Goal: Task Accomplishment & Management: Complete application form

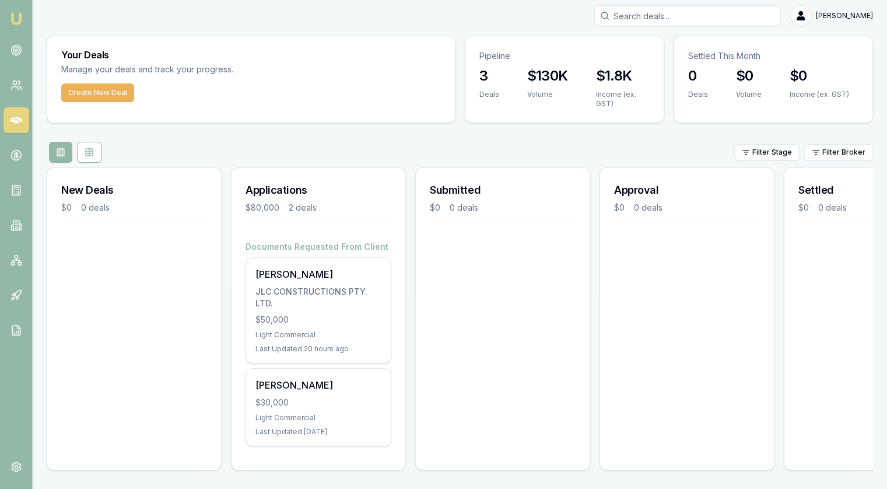
scroll to position [12, 0]
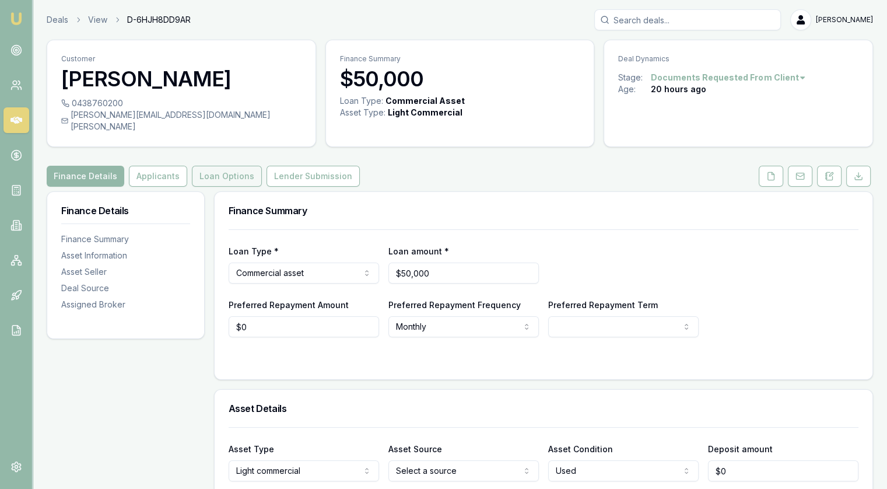
click at [223, 166] on button "Loan Options" at bounding box center [227, 176] width 70 height 21
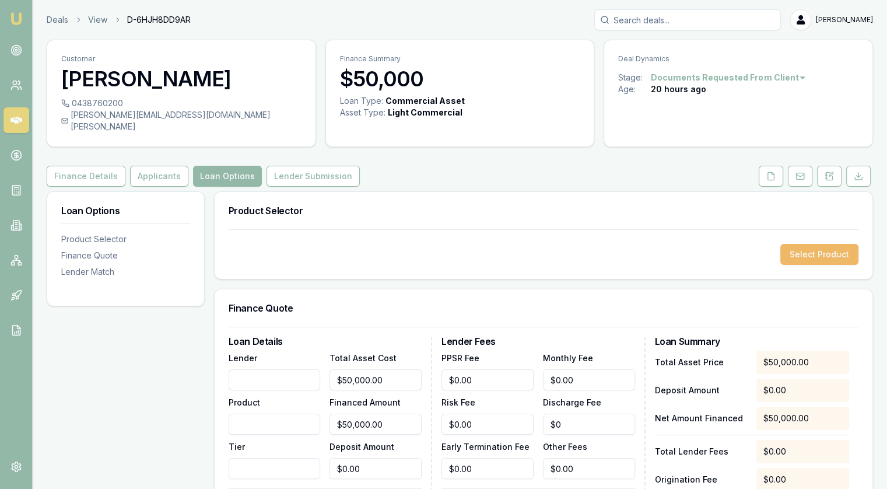
click at [802, 244] on button "Select Product" at bounding box center [819, 254] width 78 height 21
click at [89, 233] on div "Product Selector" at bounding box center [125, 239] width 129 height 12
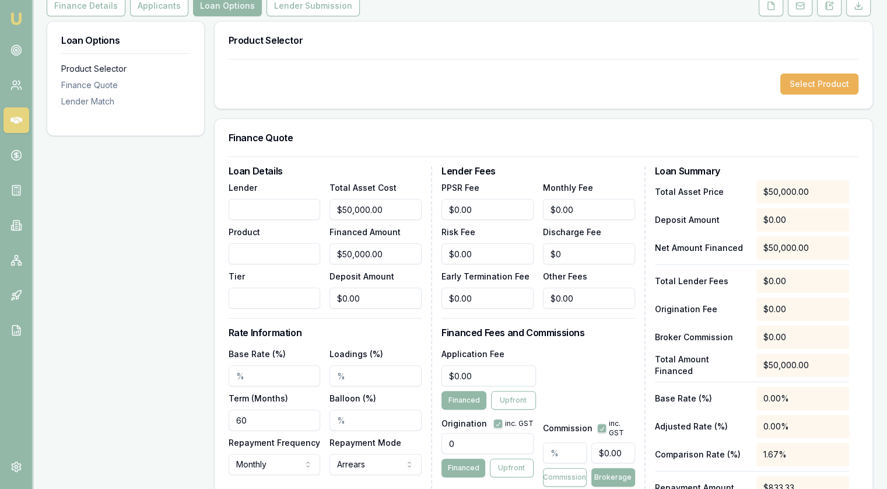
scroll to position [180, 0]
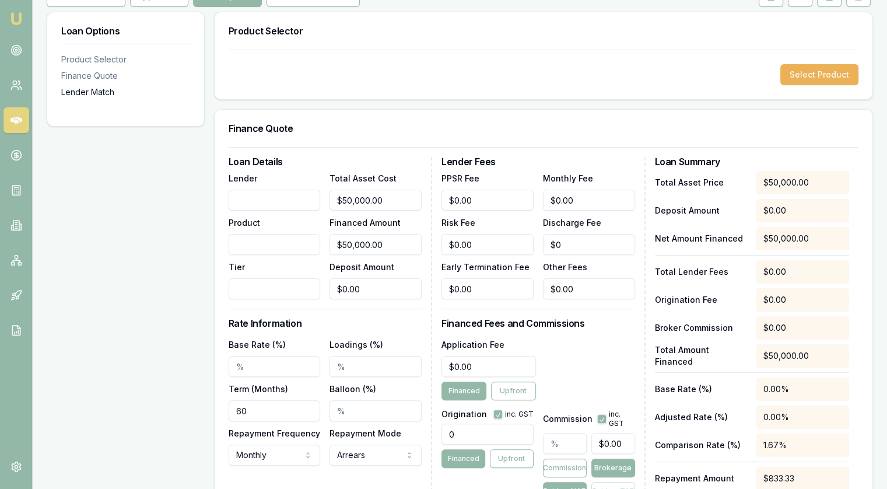
click at [79, 86] on div "Lender Match" at bounding box center [125, 92] width 129 height 12
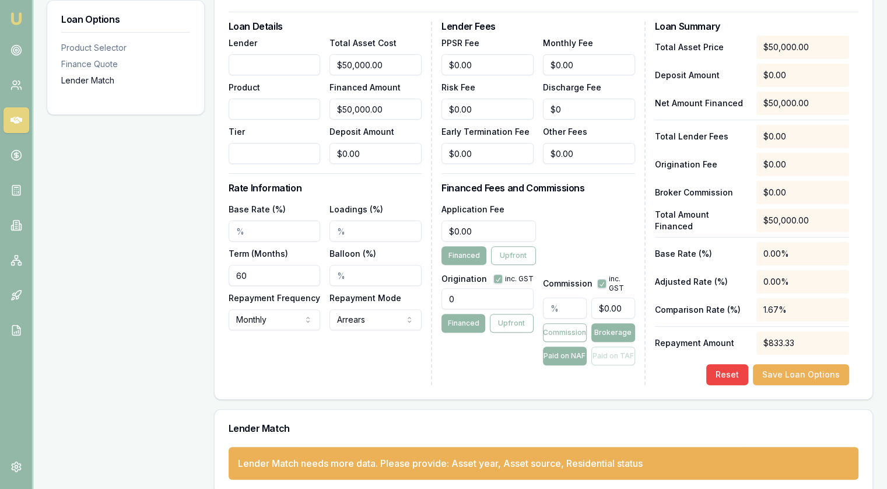
scroll to position [317, 0]
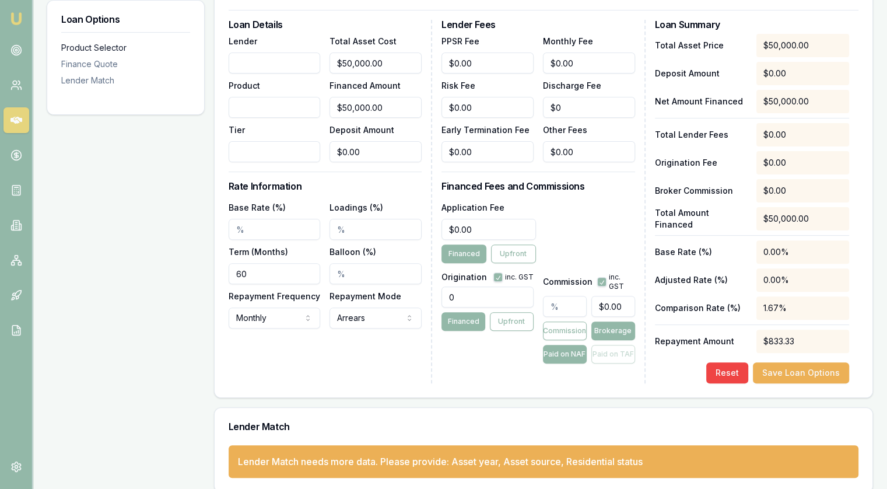
click at [80, 48] on div "Product Selector" at bounding box center [125, 48] width 129 height 12
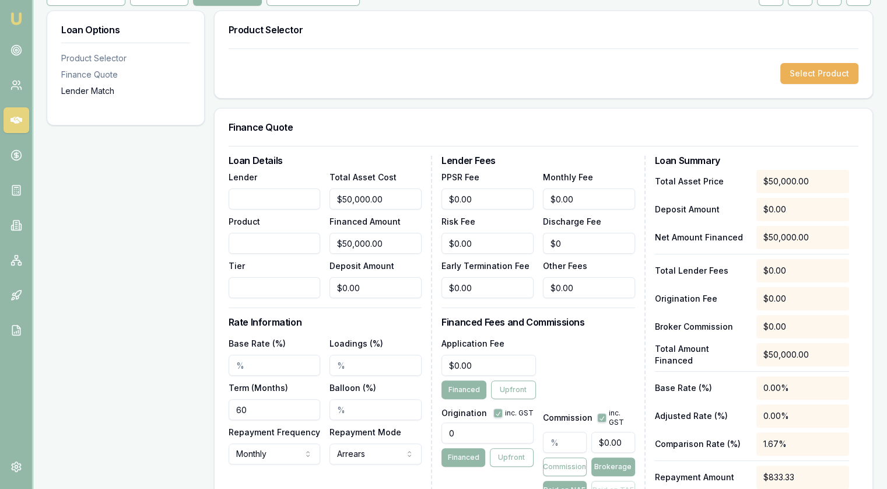
scroll to position [180, 0]
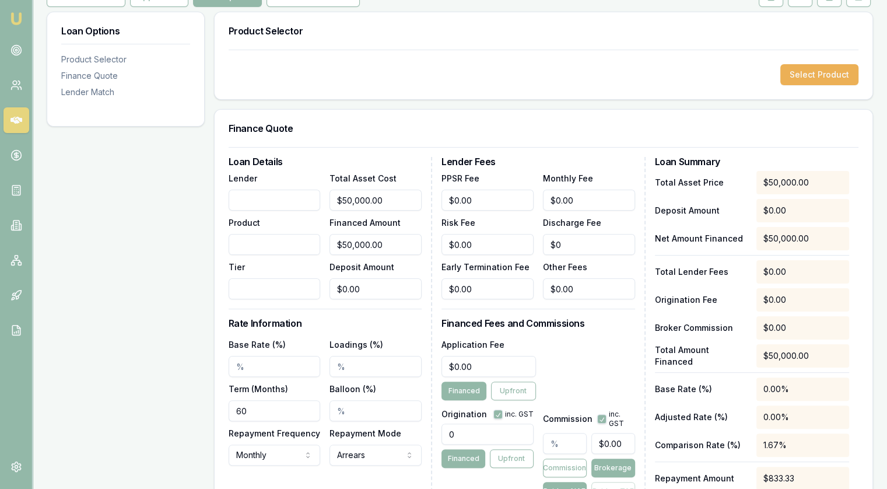
click at [277, 189] on input "Lender" at bounding box center [275, 199] width 92 height 21
click at [266, 234] on input "Product" at bounding box center [275, 244] width 92 height 21
click at [259, 279] on input "Tier" at bounding box center [275, 288] width 92 height 21
click at [429, 279] on div "Loan Details Lender Product Tier Total Asset Cost $50,000.00 Financed Amount $5…" at bounding box center [330, 338] width 203 height 363
click at [266, 356] on input "Base Rate (%)" at bounding box center [275, 366] width 92 height 21
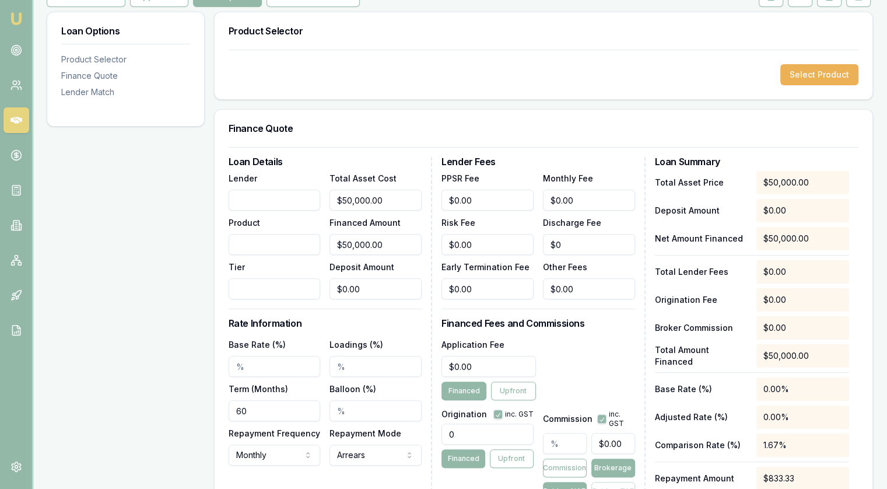
click at [648, 215] on div "Loan Details Lender Product Tier Total Asset Cost $50,000.00 Financed Amount $5…" at bounding box center [544, 338] width 630 height 363
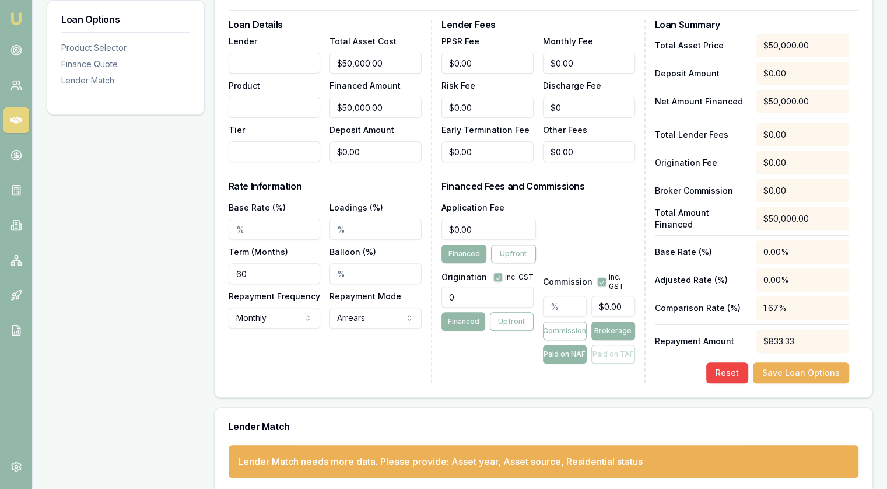
scroll to position [0, 0]
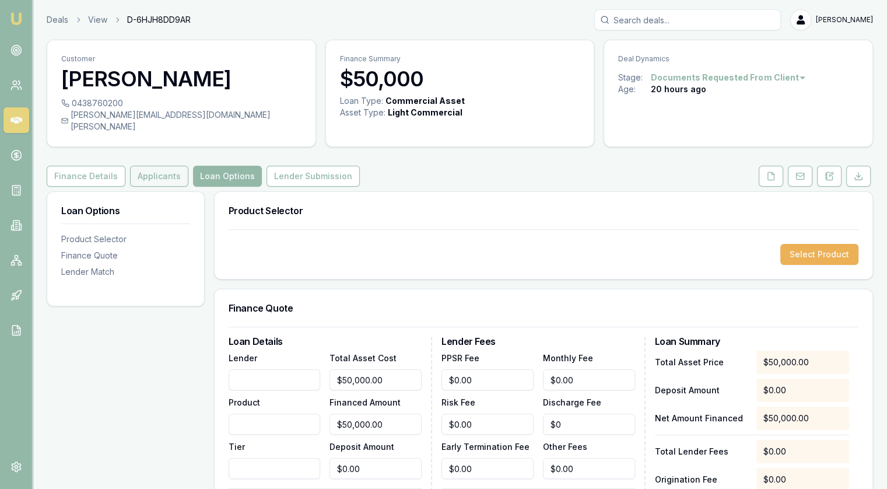
click at [151, 167] on button "Applicants" at bounding box center [159, 176] width 58 height 21
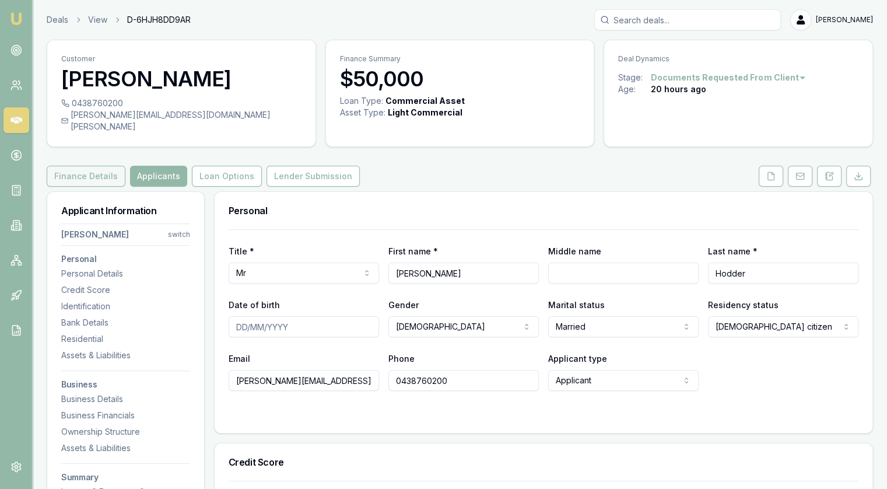
click at [89, 166] on button "Finance Details" at bounding box center [86, 176] width 79 height 21
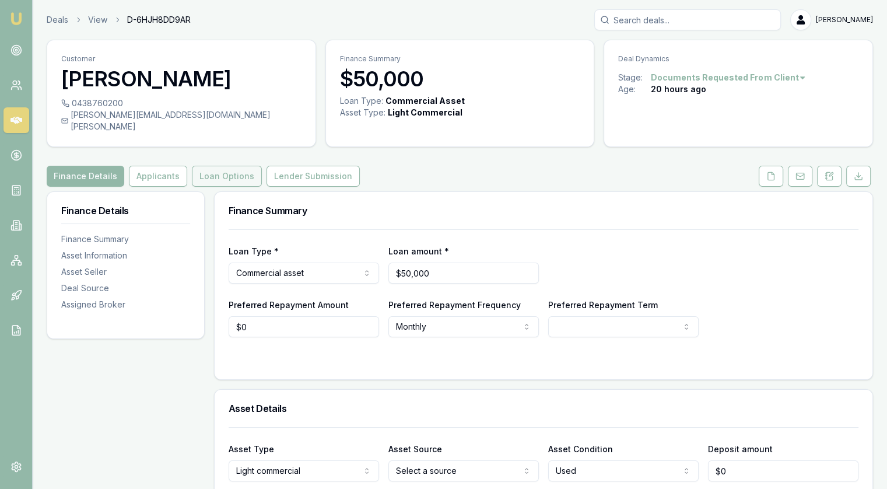
click at [215, 170] on button "Loan Options" at bounding box center [227, 176] width 70 height 21
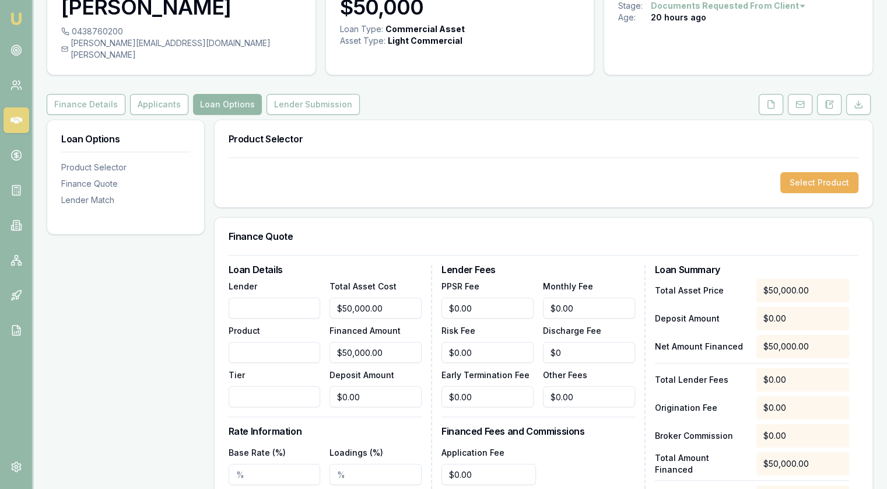
scroll to position [25, 0]
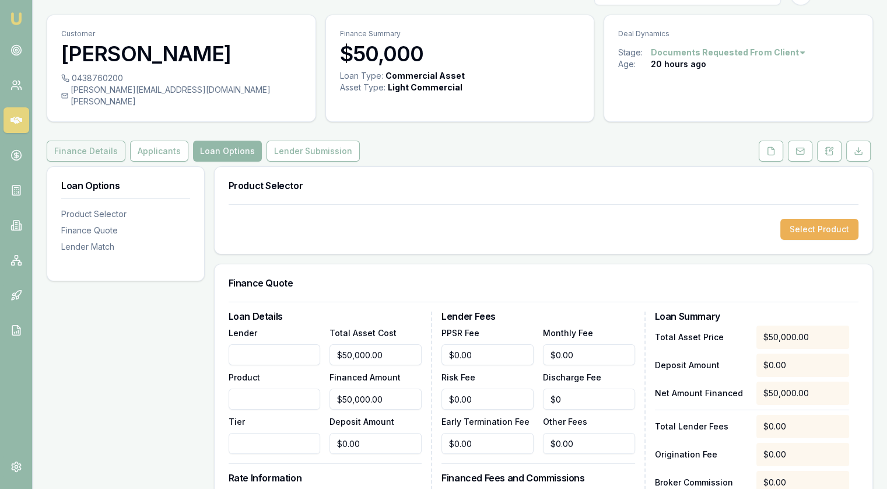
click at [68, 140] on button "Finance Details" at bounding box center [86, 150] width 79 height 21
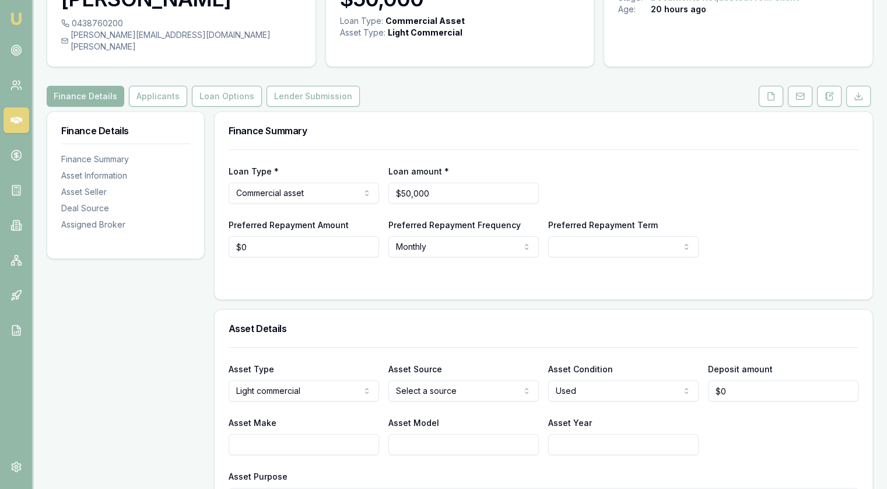
scroll to position [142, 0]
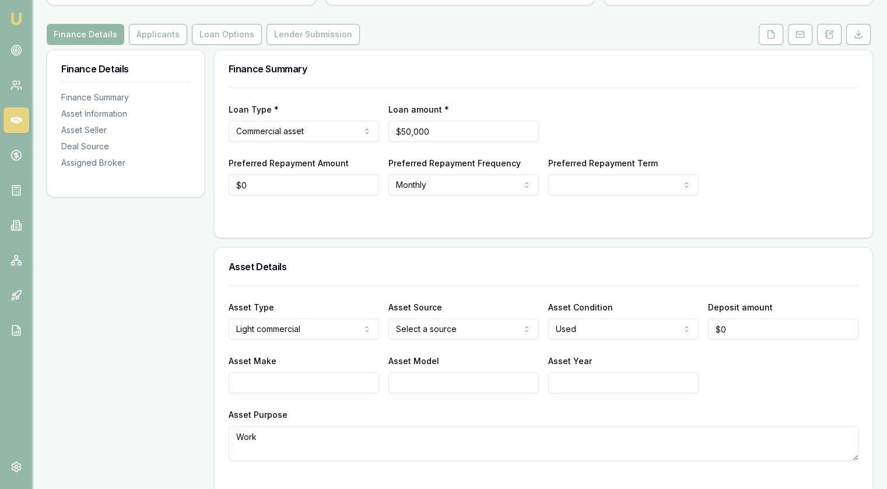
click at [598, 372] on input "Asset Year" at bounding box center [623, 382] width 150 height 21
type input "2020"
click at [322, 372] on input "Asset Make" at bounding box center [304, 382] width 150 height 21
click at [394, 372] on input "Asset Model" at bounding box center [463, 382] width 150 height 21
click at [437, 323] on html "Emu Broker Deals View D-6HJH8DD9AR [PERSON_NAME] Toggle Menu Customer [PERSON_N…" at bounding box center [443, 102] width 887 height 489
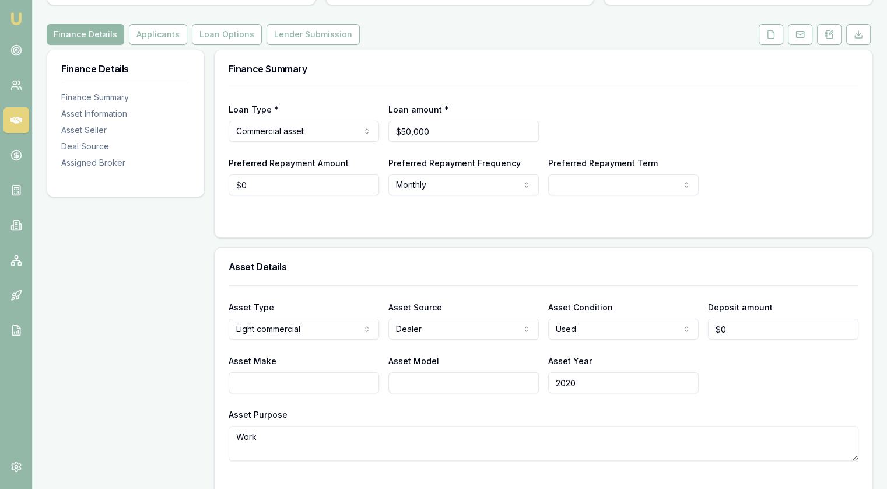
click at [374, 353] on div "Asset Make" at bounding box center [304, 373] width 150 height 40
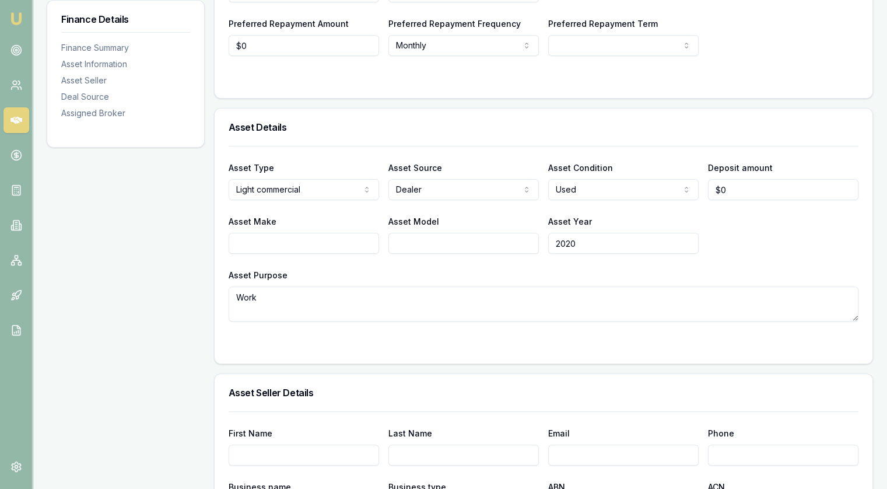
scroll to position [0, 0]
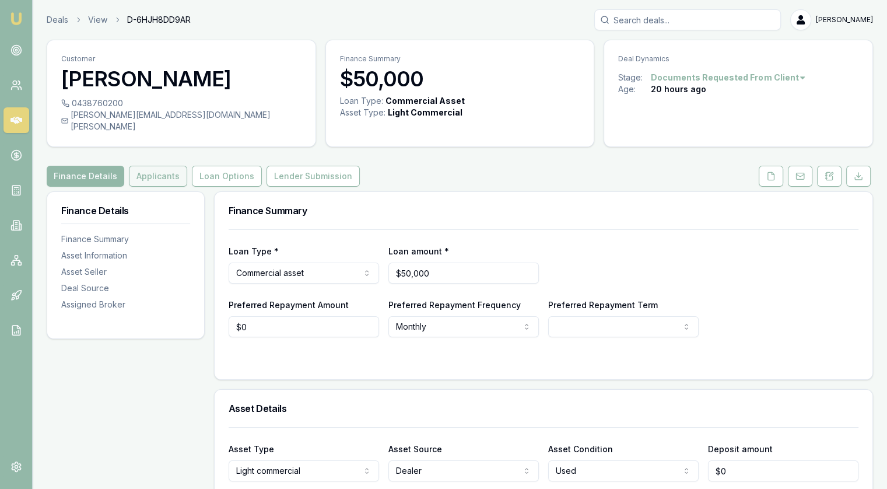
click at [148, 174] on button "Applicants" at bounding box center [158, 176] width 58 height 21
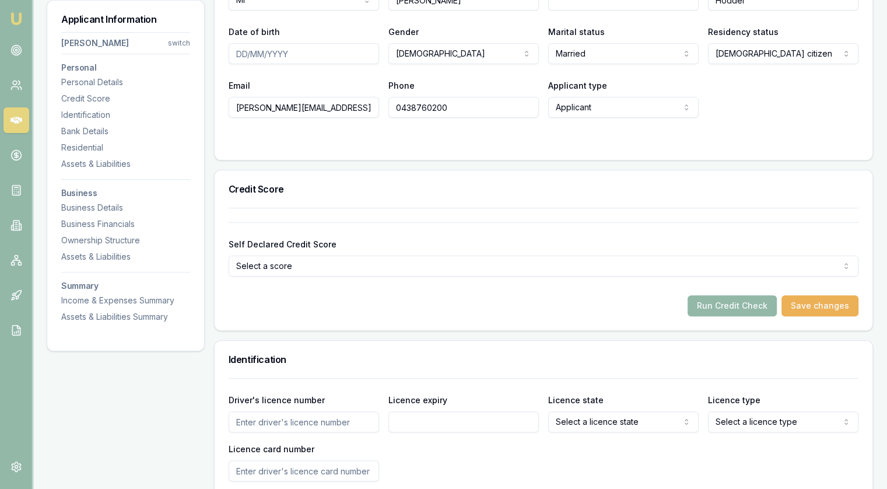
scroll to position [117, 0]
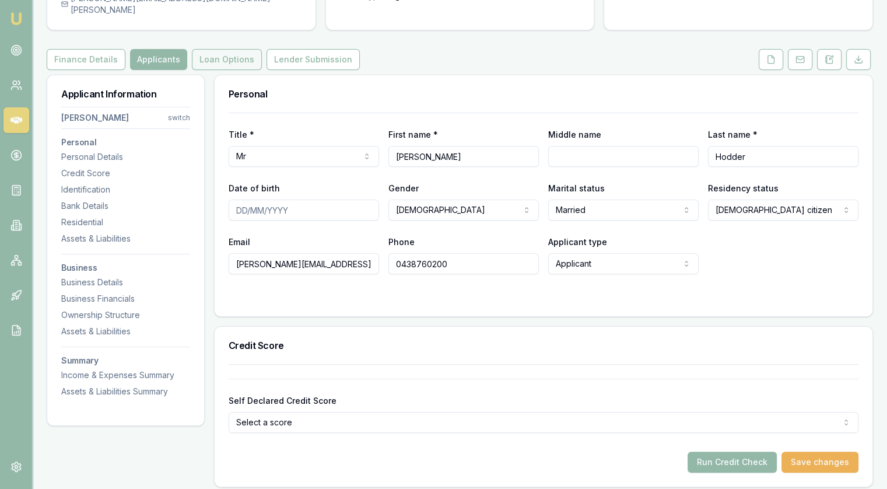
click at [223, 49] on button "Loan Options" at bounding box center [227, 59] width 70 height 21
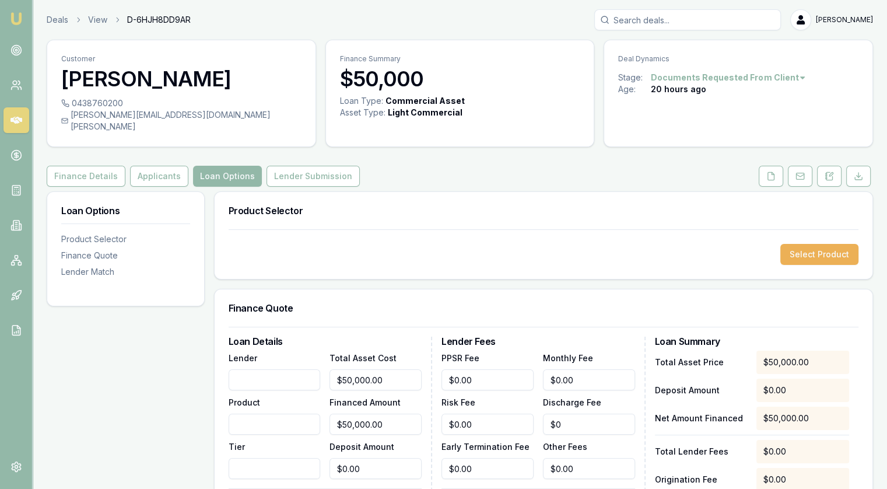
click at [84, 253] on nav "Product Selector Finance Quote Lender Match" at bounding box center [125, 248] width 129 height 59
click at [84, 266] on div "Lender Match" at bounding box center [125, 272] width 129 height 12
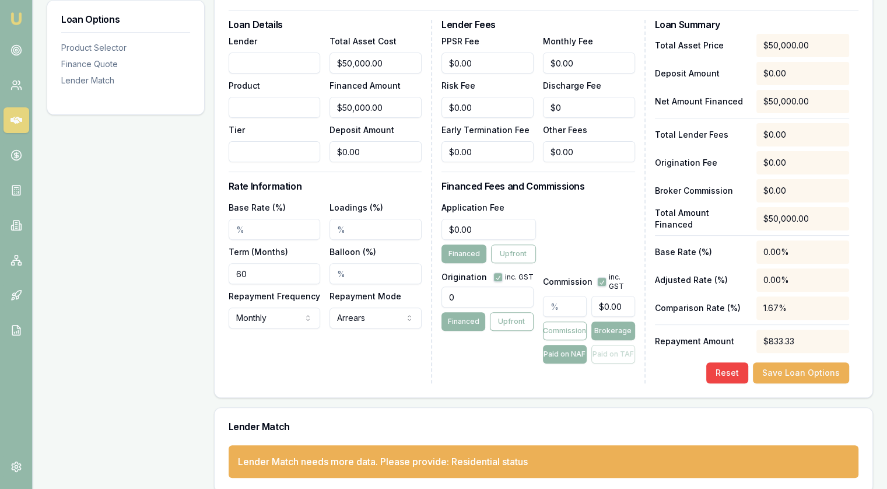
scroll to position [142, 0]
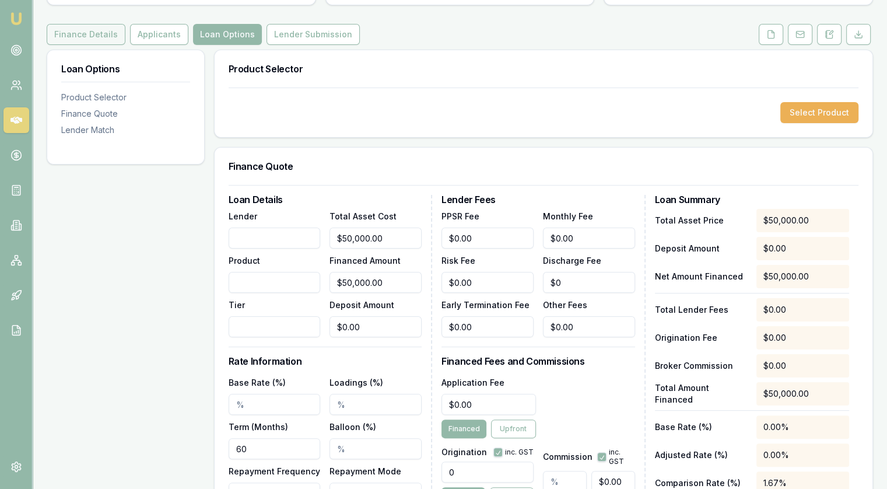
click at [69, 24] on button "Finance Details" at bounding box center [86, 34] width 79 height 21
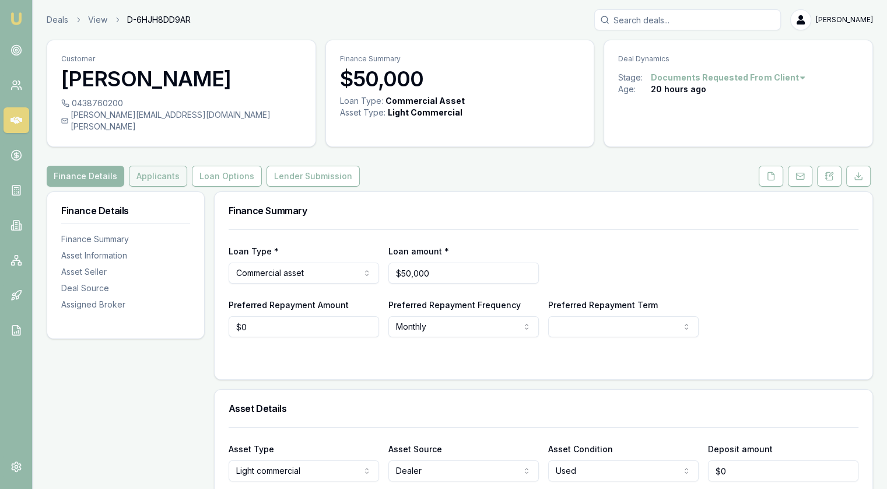
click at [152, 166] on button "Applicants" at bounding box center [158, 176] width 58 height 21
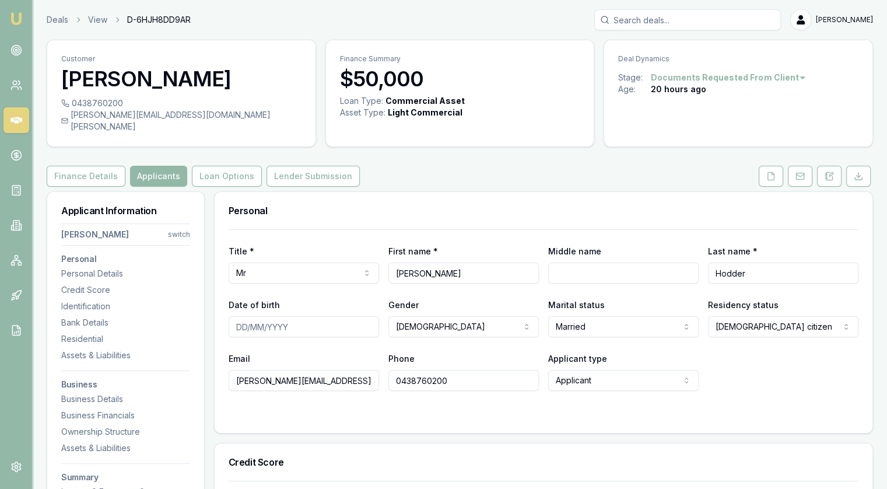
click at [756, 317] on html "Emu Broker Deals View D-6HJH8DD9AR [PERSON_NAME] Toggle Menu Customer [PERSON_N…" at bounding box center [443, 244] width 887 height 489
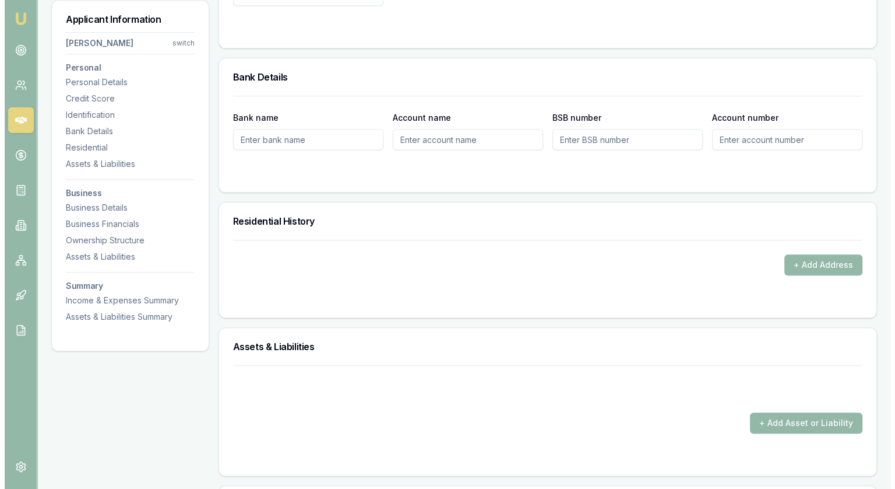
scroll to position [991, 0]
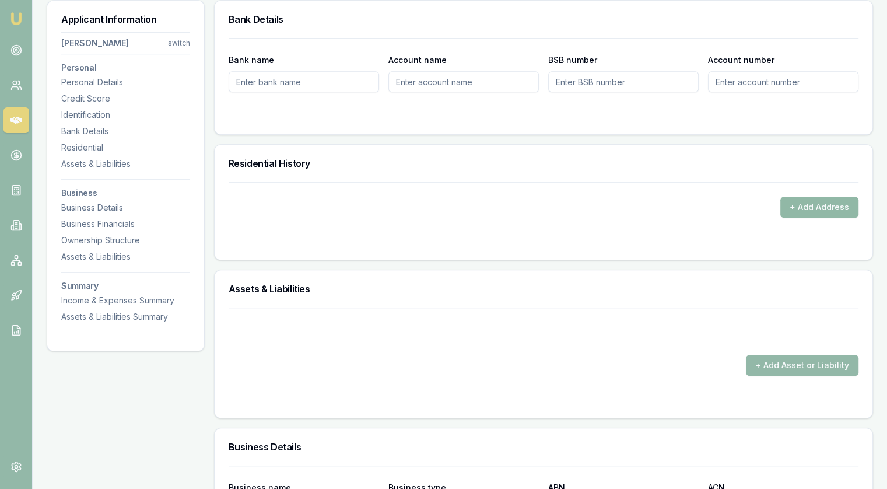
click at [818, 196] on button "+ Add Address" at bounding box center [819, 206] width 78 height 21
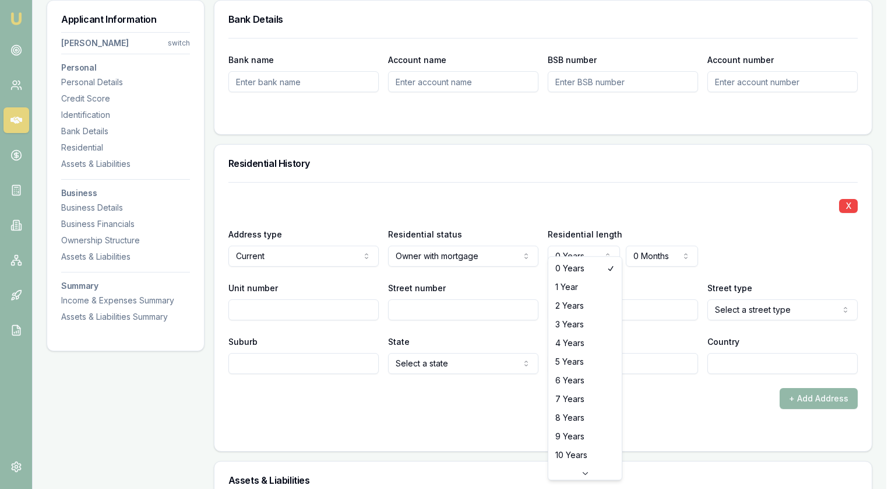
select select "4"
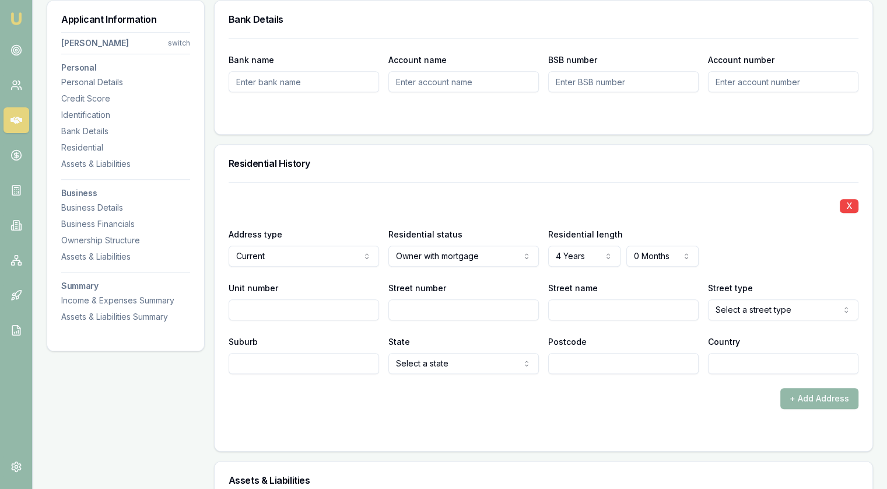
click at [455, 300] on input "Street number" at bounding box center [463, 309] width 150 height 21
click at [425, 299] on input "Street number" at bounding box center [463, 309] width 150 height 21
type input "127"
type input "Alligham Way"
click at [582, 299] on input "Allingham" at bounding box center [623, 309] width 150 height 21
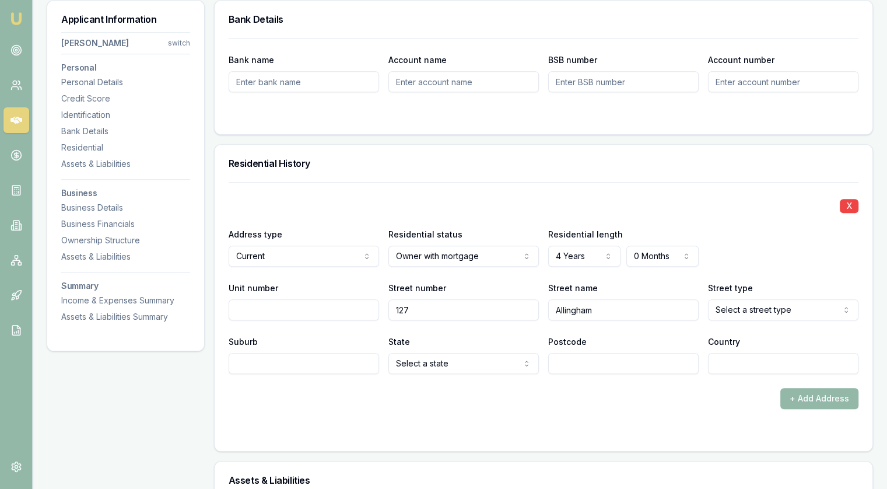
click at [582, 299] on input "Allingham" at bounding box center [623, 309] width 150 height 21
type input "Allingham"
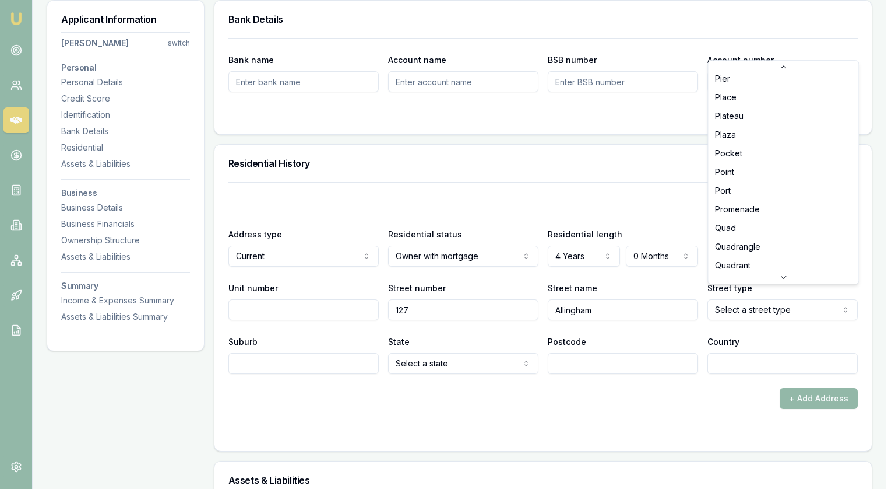
click at [784, 275] on icon at bounding box center [783, 276] width 9 height 9
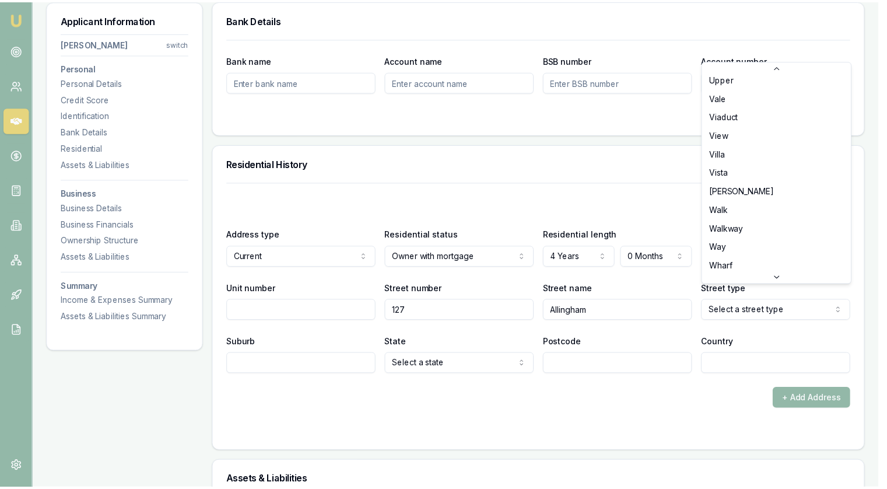
scroll to position [3544, 0]
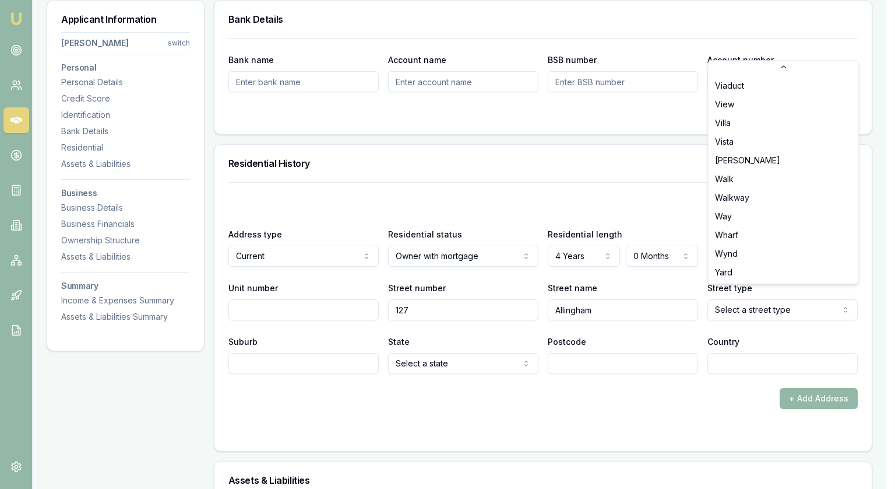
select select "Way"
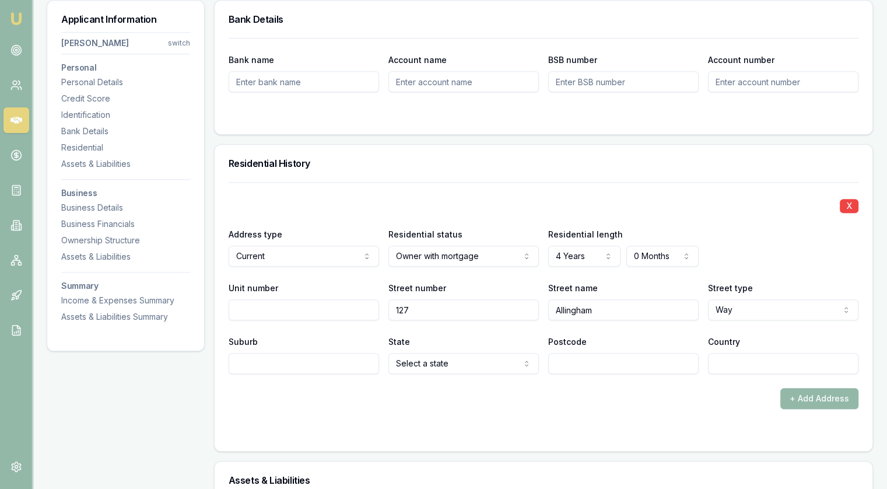
click at [286, 353] on input "Suburb" at bounding box center [304, 363] width 150 height 21
type input "[PERSON_NAME] Water"
select select "QLD"
type input "4677"
type input "[GEOGRAPHIC_DATA]"
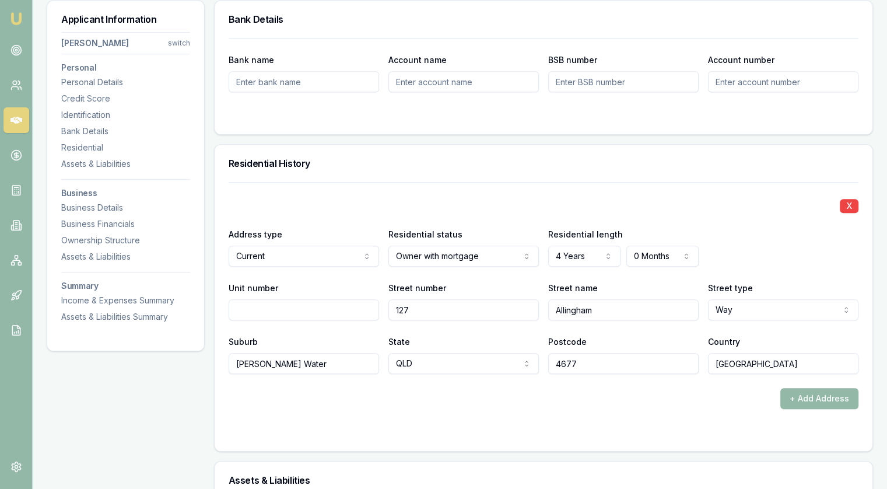
click at [399, 396] on form "X Address type Current Current Previous Residential status Owner with mortgage …" at bounding box center [544, 309] width 630 height 255
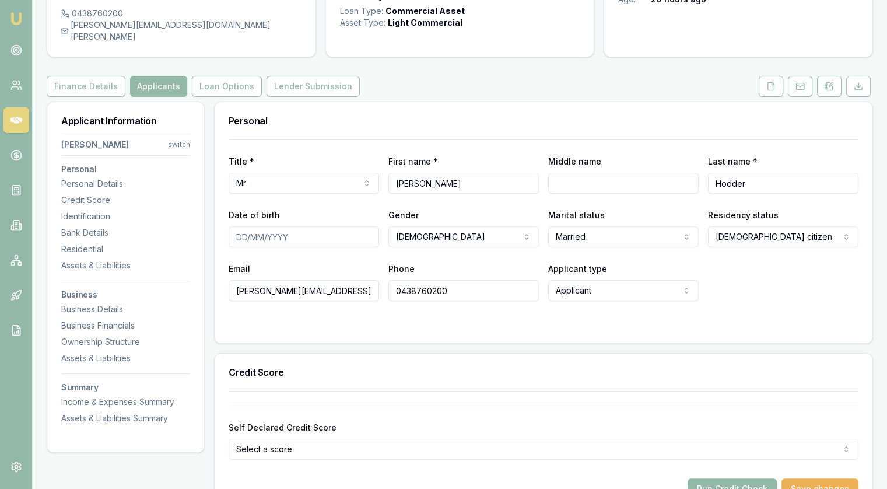
scroll to position [0, 0]
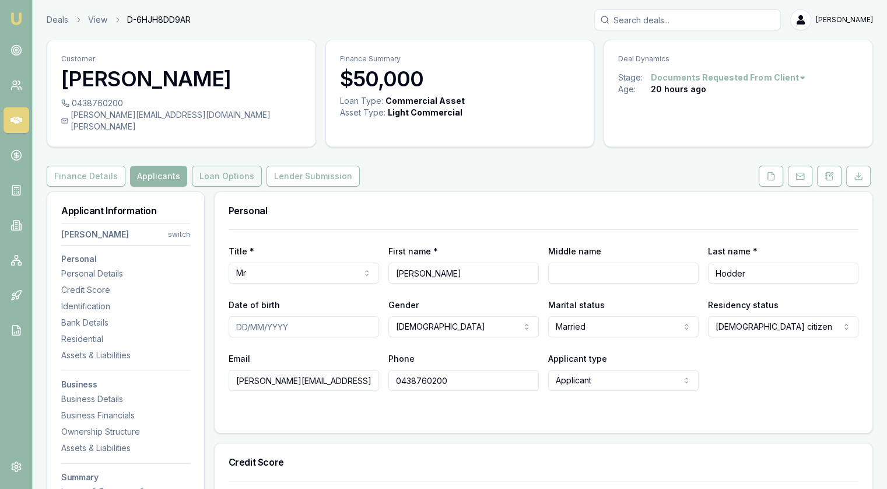
click at [210, 166] on button "Loan Options" at bounding box center [227, 176] width 70 height 21
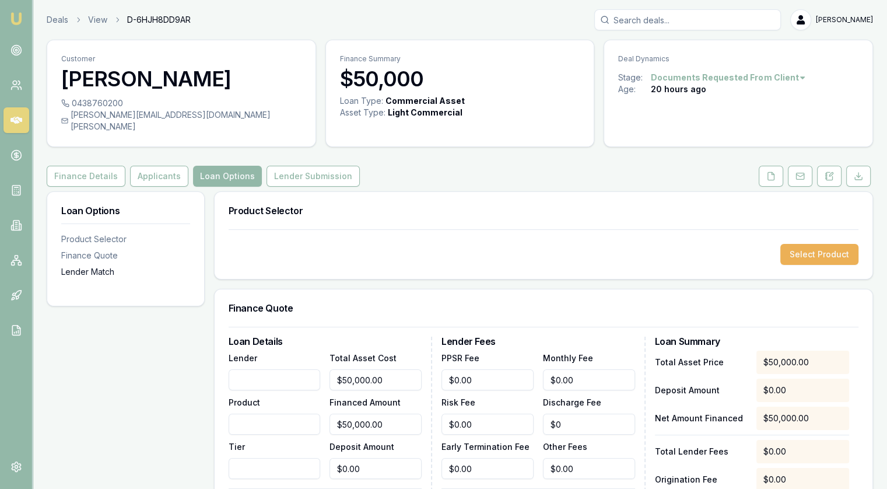
click at [87, 266] on div "Lender Match" at bounding box center [125, 272] width 129 height 12
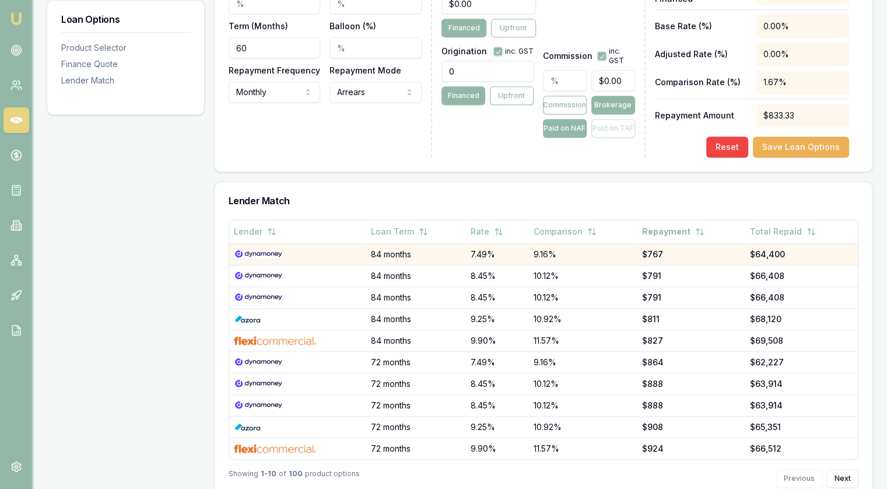
scroll to position [560, 0]
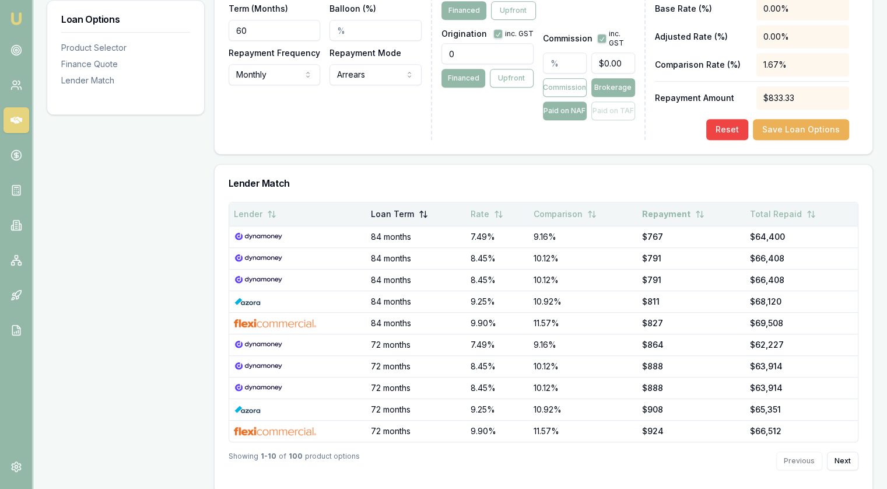
click at [388, 203] on button "Loan Term" at bounding box center [399, 213] width 57 height 21
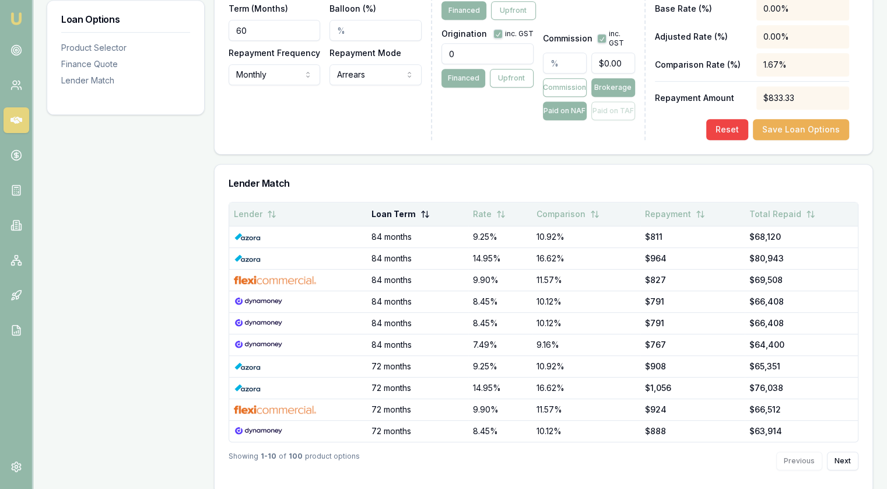
click at [388, 203] on button "Loan Term" at bounding box center [400, 213] width 58 height 21
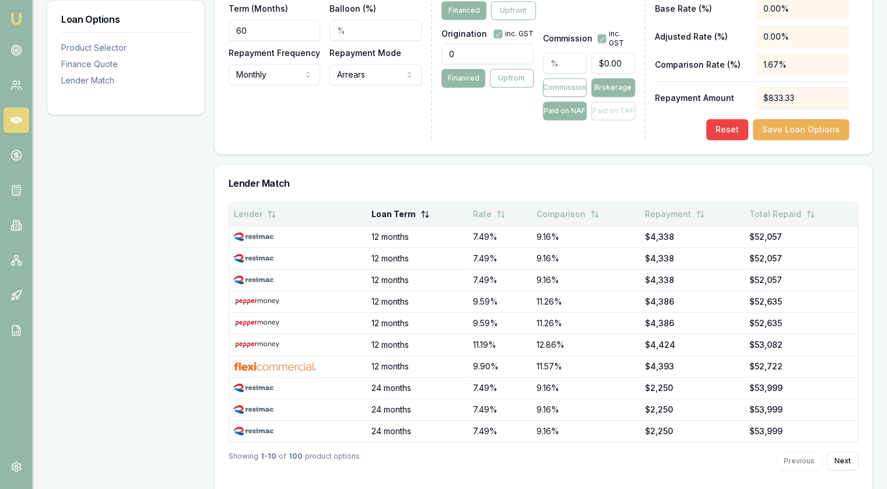
click at [388, 203] on button "Loan Term" at bounding box center [400, 213] width 58 height 21
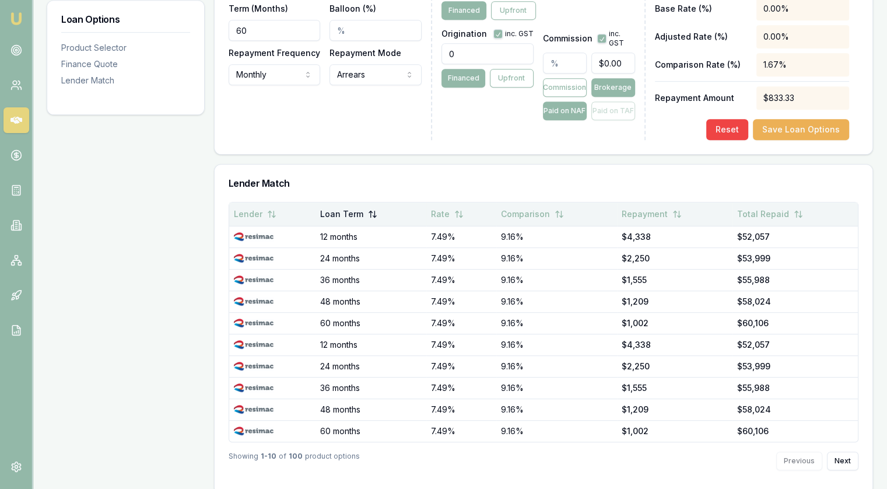
click at [354, 203] on button "Loan Term" at bounding box center [348, 213] width 57 height 21
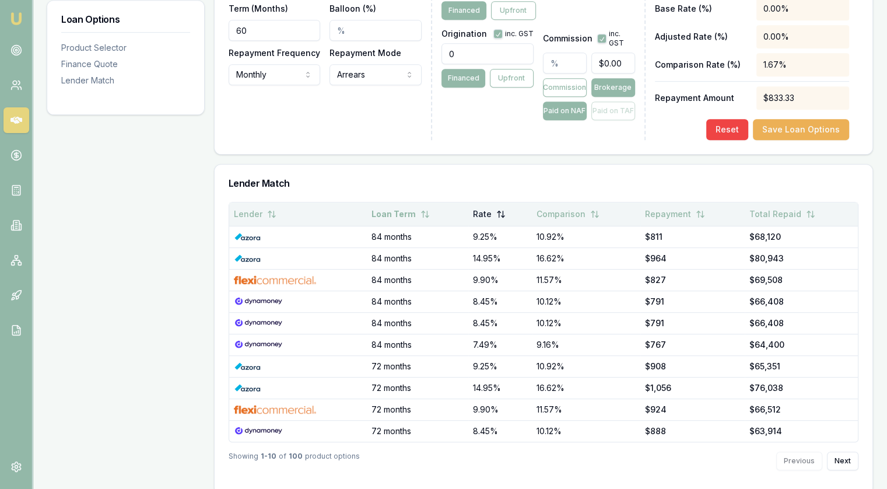
click at [482, 203] on button "Rate" at bounding box center [489, 213] width 33 height 21
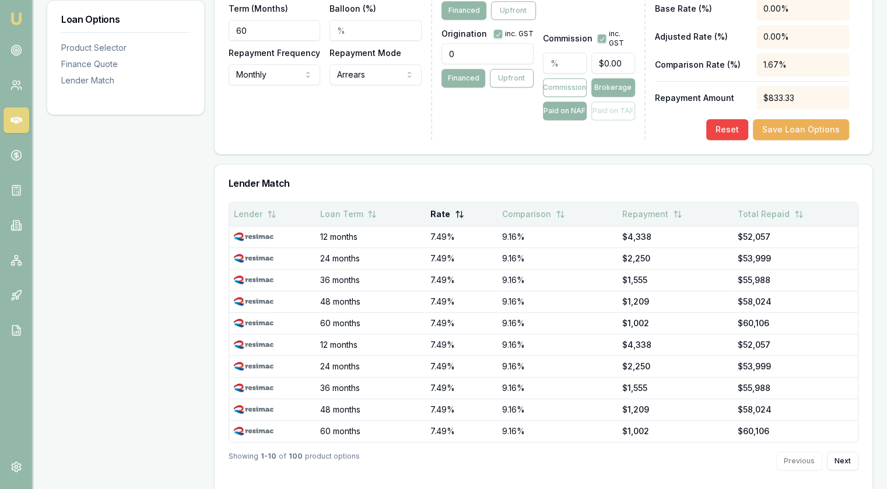
click at [435, 203] on button "Rate" at bounding box center [447, 213] width 34 height 21
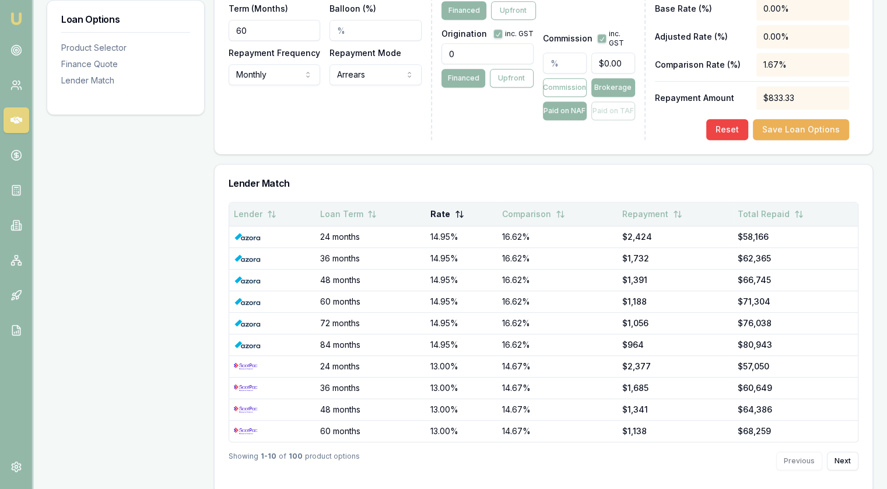
click at [435, 203] on button "Rate" at bounding box center [447, 213] width 34 height 21
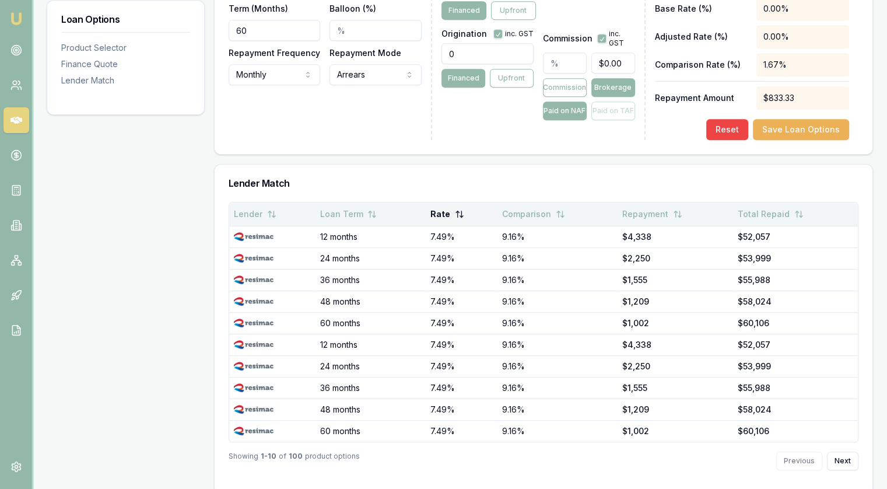
click at [435, 203] on button "Rate" at bounding box center [447, 213] width 34 height 21
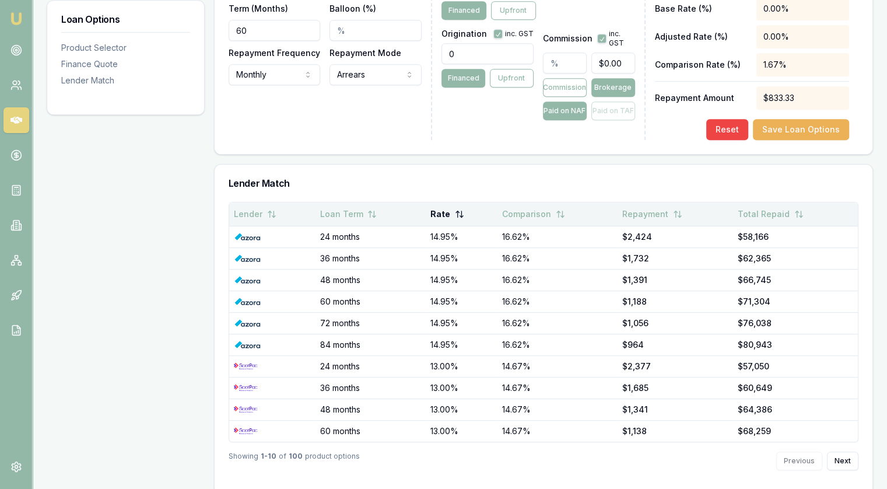
click at [435, 203] on button "Rate" at bounding box center [447, 213] width 34 height 21
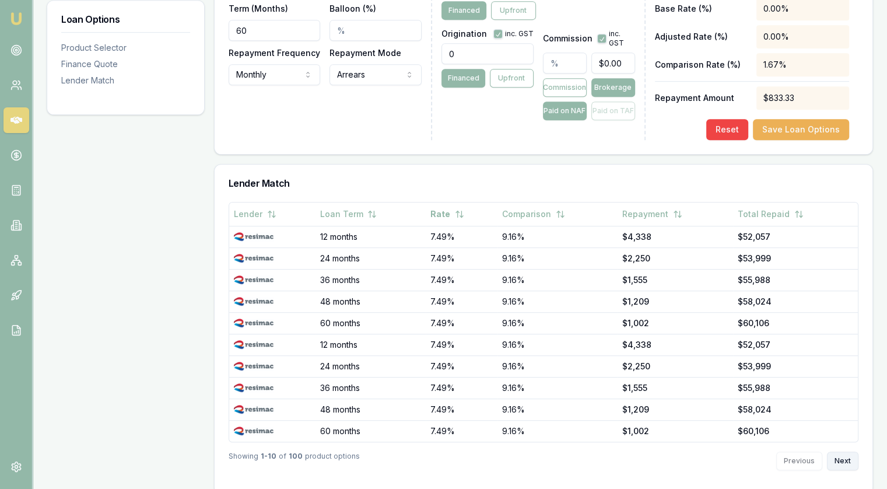
click at [844, 451] on button "Next" at bounding box center [842, 460] width 31 height 19
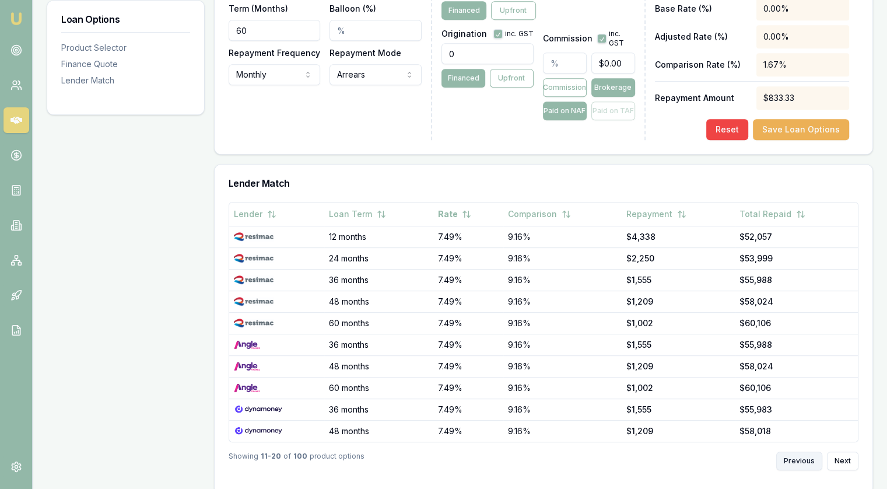
click at [790, 451] on button "Previous" at bounding box center [799, 460] width 46 height 19
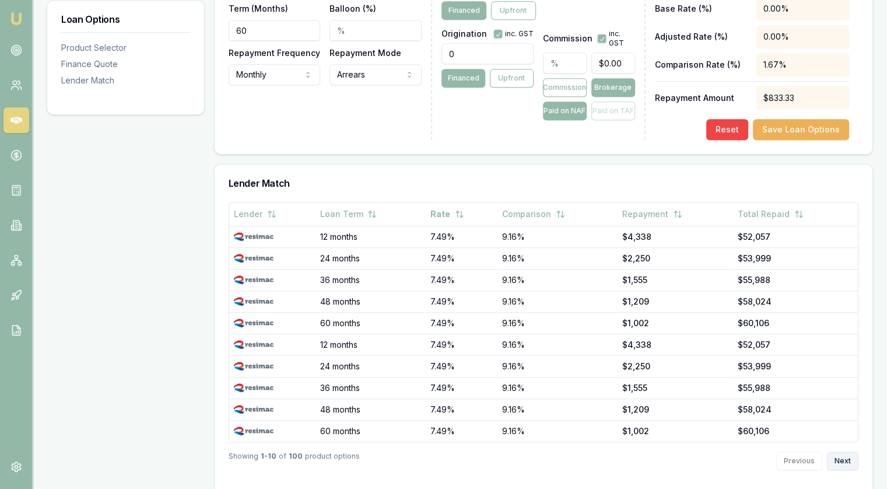
click at [846, 453] on button "Next" at bounding box center [842, 460] width 31 height 19
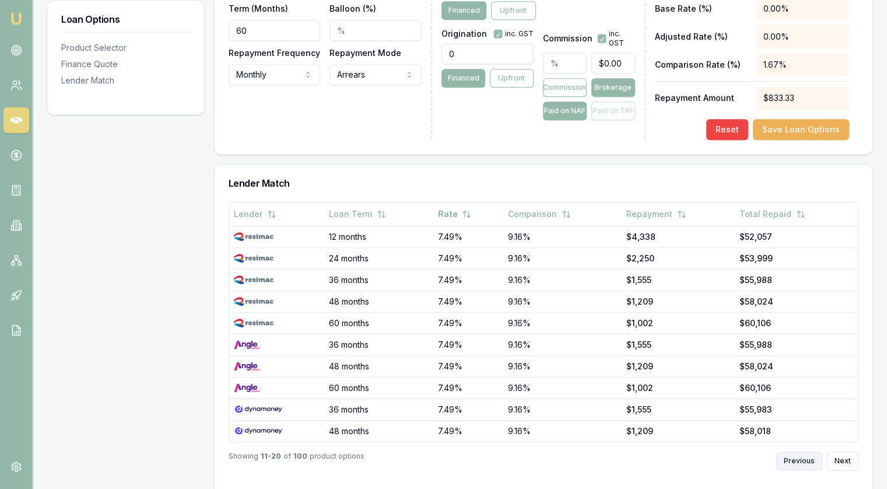
click at [798, 451] on button "Previous" at bounding box center [799, 460] width 46 height 19
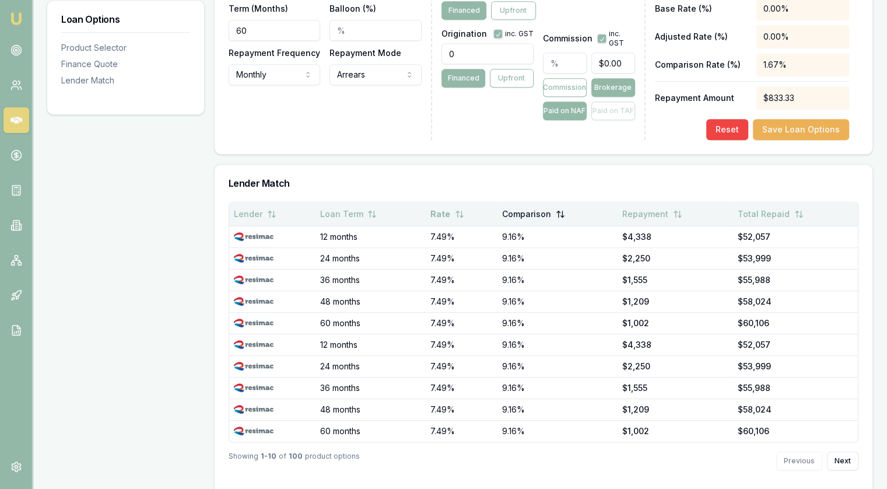
click at [526, 204] on button "Comparison" at bounding box center [533, 213] width 63 height 21
click at [526, 203] on button "Comparison" at bounding box center [531, 213] width 66 height 21
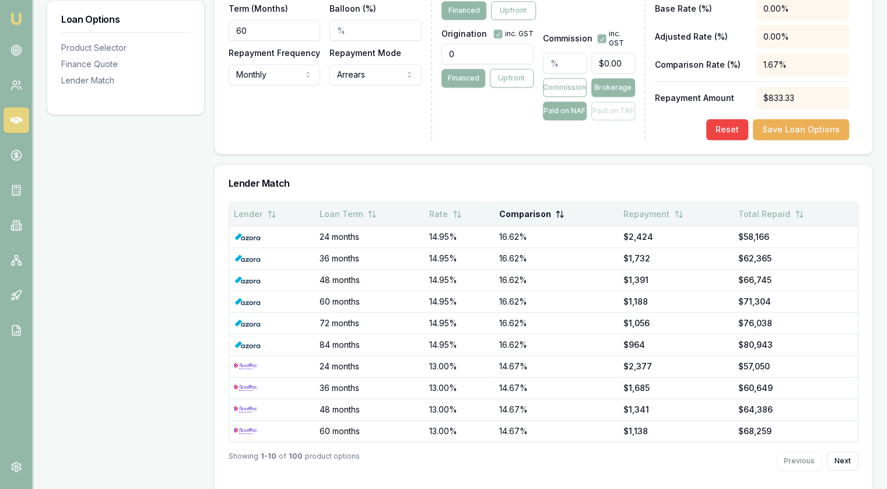
click at [526, 203] on button "Comparison" at bounding box center [531, 213] width 66 height 21
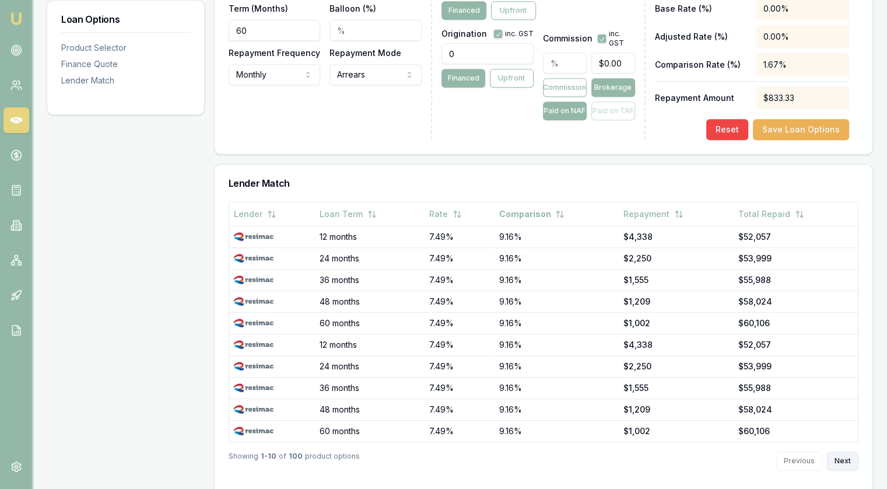
click at [847, 451] on button "Next" at bounding box center [842, 460] width 31 height 19
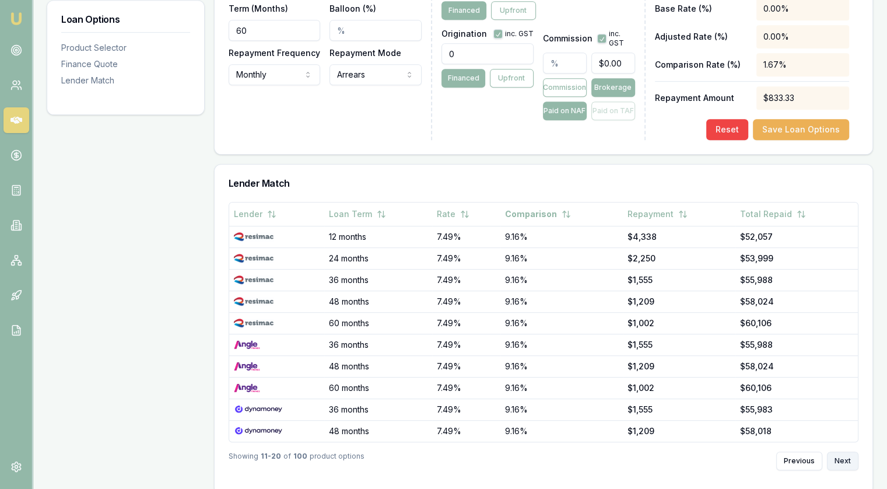
click at [849, 451] on button "Next" at bounding box center [842, 460] width 31 height 19
click at [855, 451] on button "Next" at bounding box center [842, 460] width 31 height 19
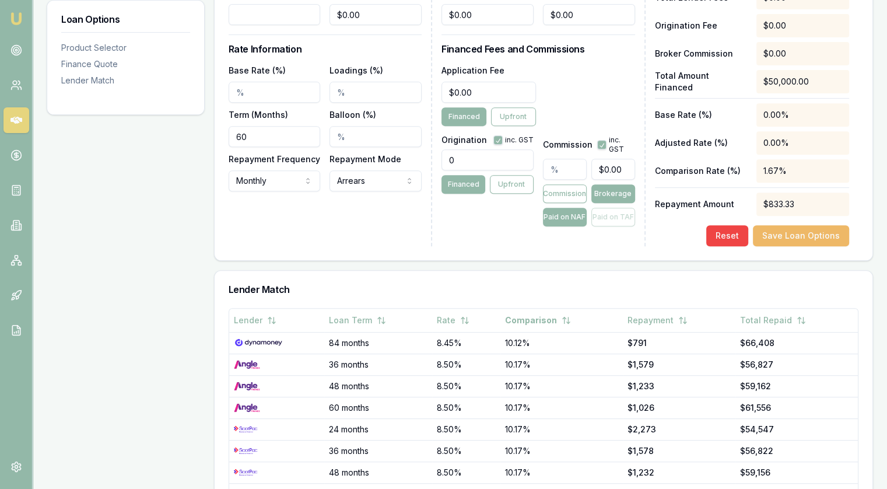
scroll to position [268, 0]
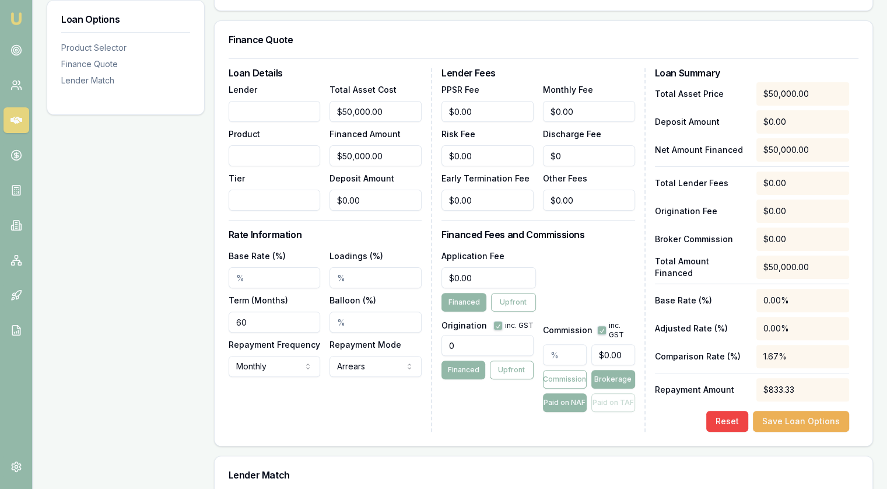
click at [244, 312] on input "60" at bounding box center [275, 321] width 92 height 21
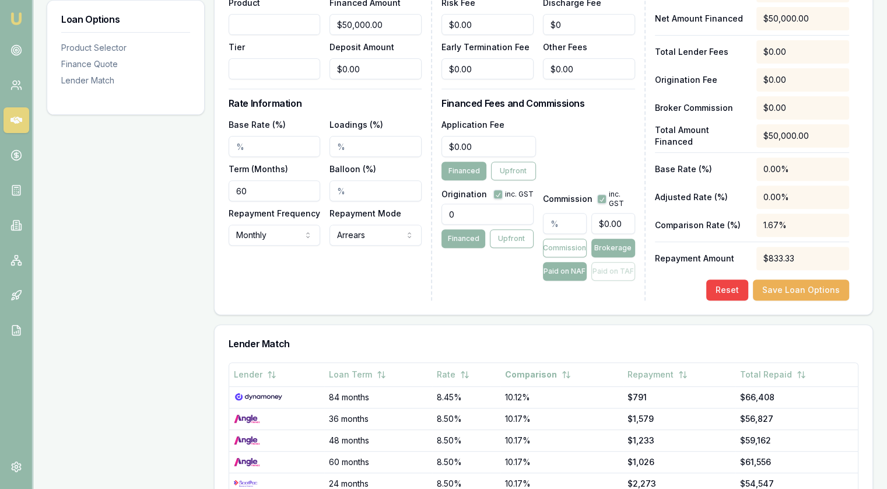
scroll to position [560, 0]
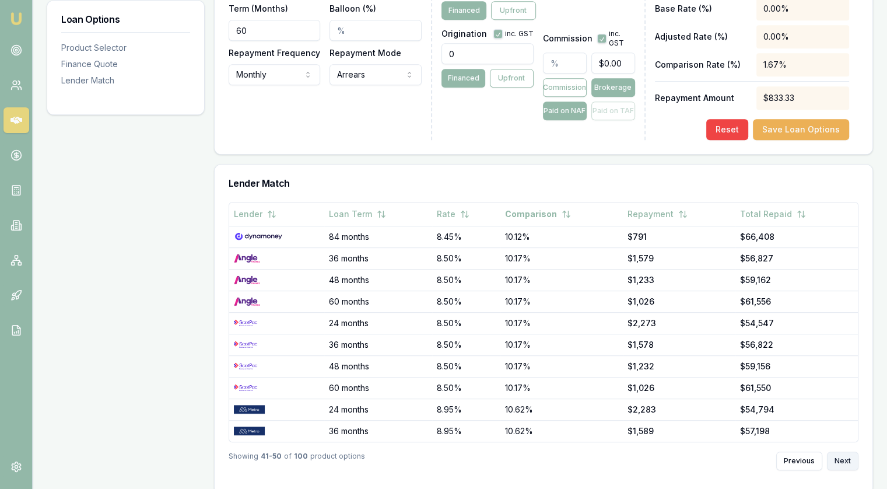
click at [837, 451] on button "Next" at bounding box center [842, 460] width 31 height 19
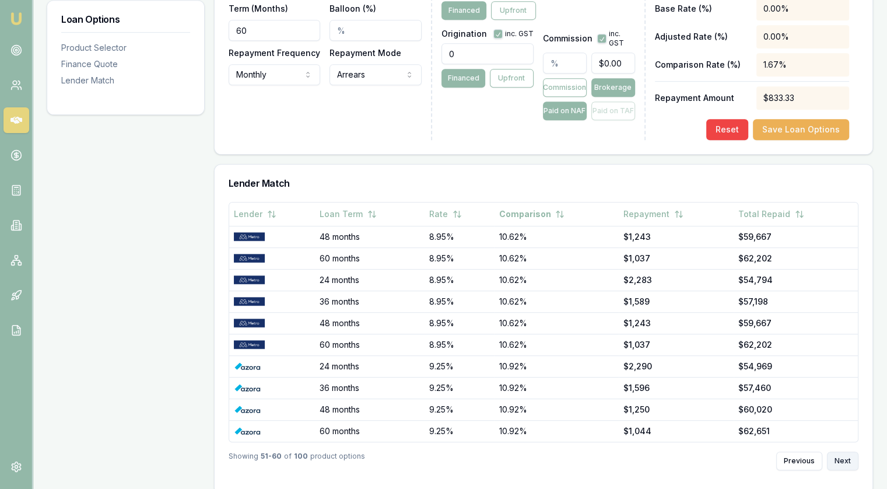
click at [837, 451] on button "Next" at bounding box center [842, 460] width 31 height 19
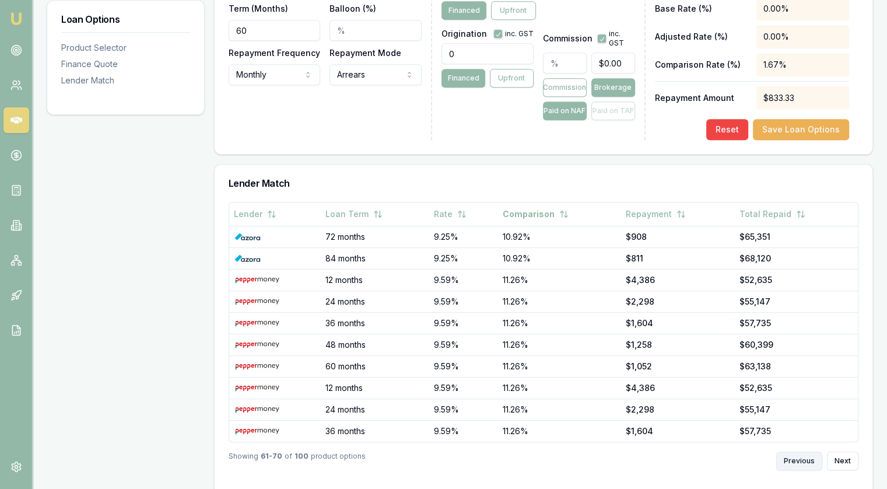
click at [800, 451] on button "Previous" at bounding box center [799, 460] width 46 height 19
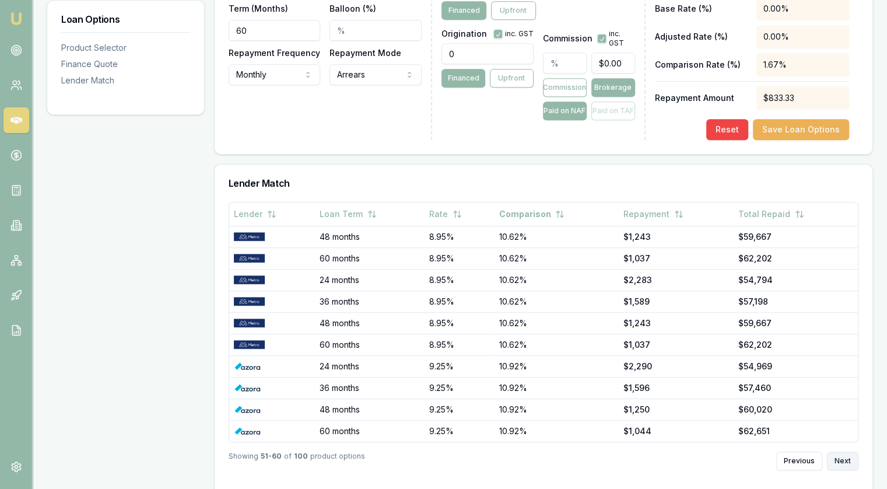
click at [840, 451] on button "Next" at bounding box center [842, 460] width 31 height 19
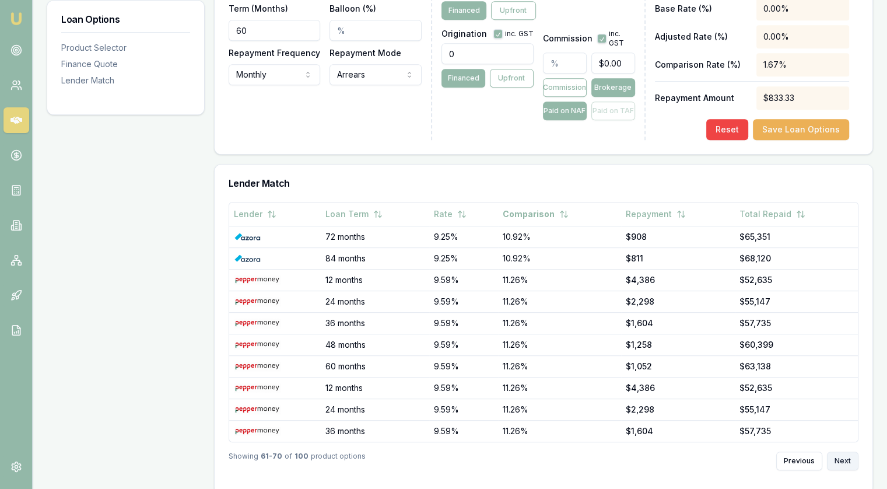
click at [840, 451] on button "Next" at bounding box center [842, 460] width 31 height 19
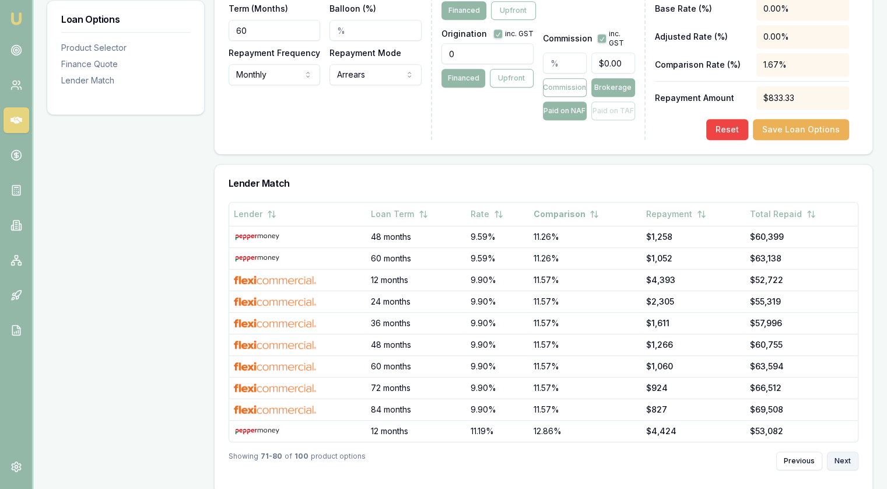
click at [840, 451] on button "Next" at bounding box center [842, 460] width 31 height 19
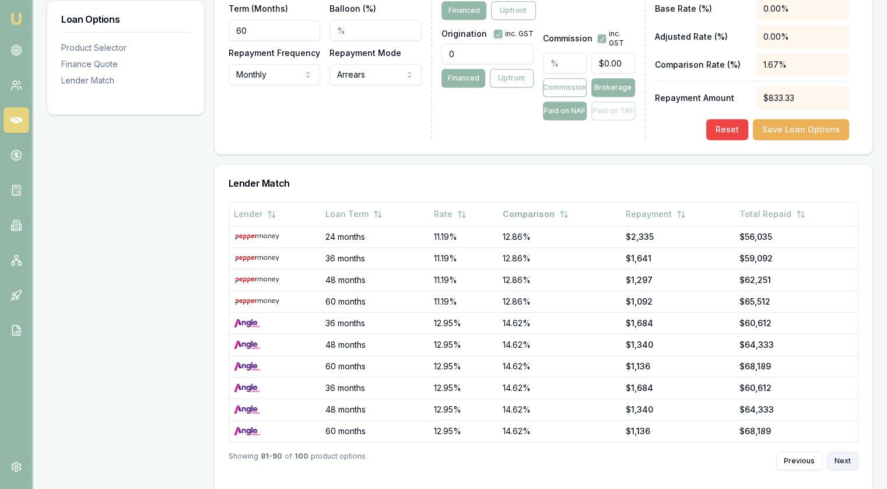
click at [840, 451] on button "Next" at bounding box center [842, 460] width 31 height 19
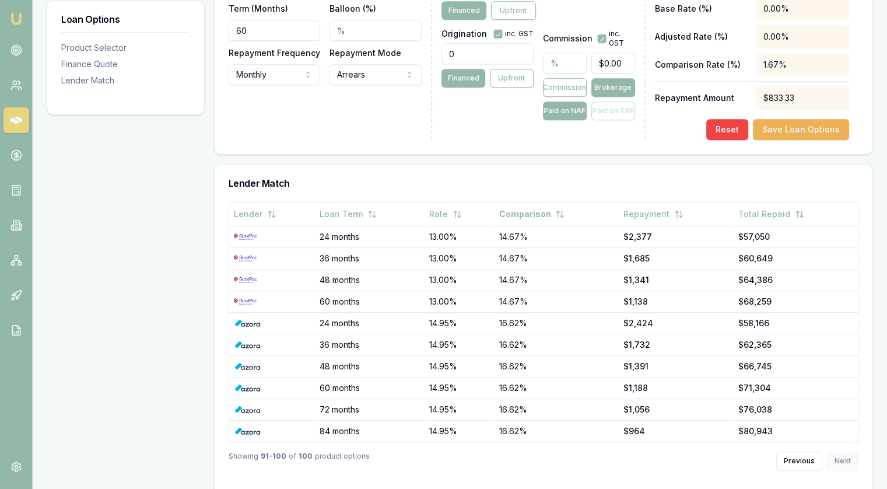
click at [840, 451] on div "Previous Next" at bounding box center [817, 460] width 82 height 19
click at [802, 451] on button "Previous" at bounding box center [799, 460] width 46 height 19
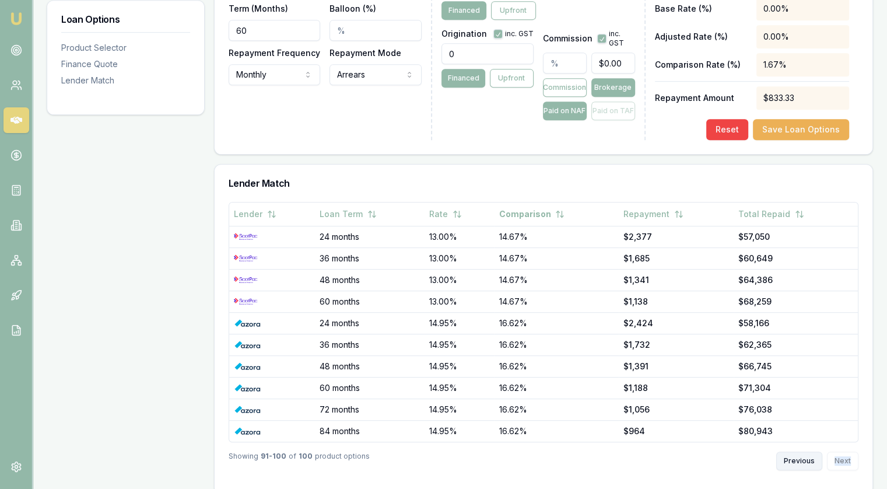
click at [802, 451] on button "Previous" at bounding box center [799, 460] width 46 height 19
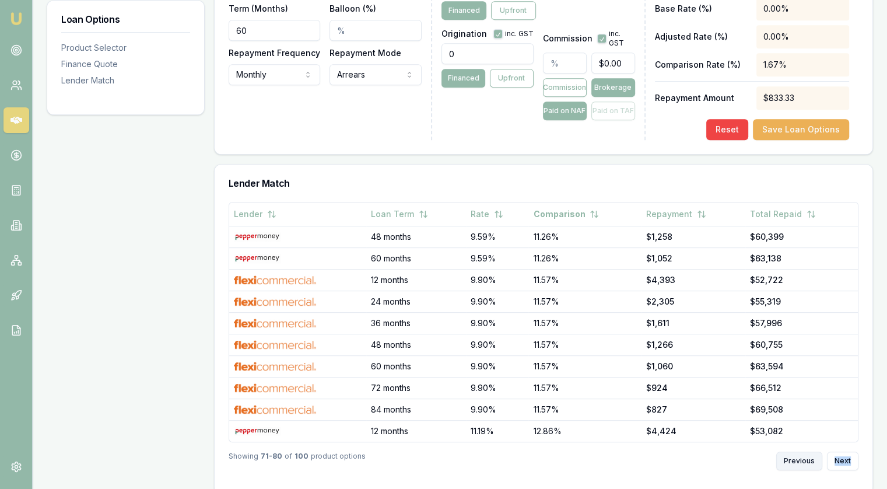
click at [802, 451] on button "Previous" at bounding box center [799, 460] width 46 height 19
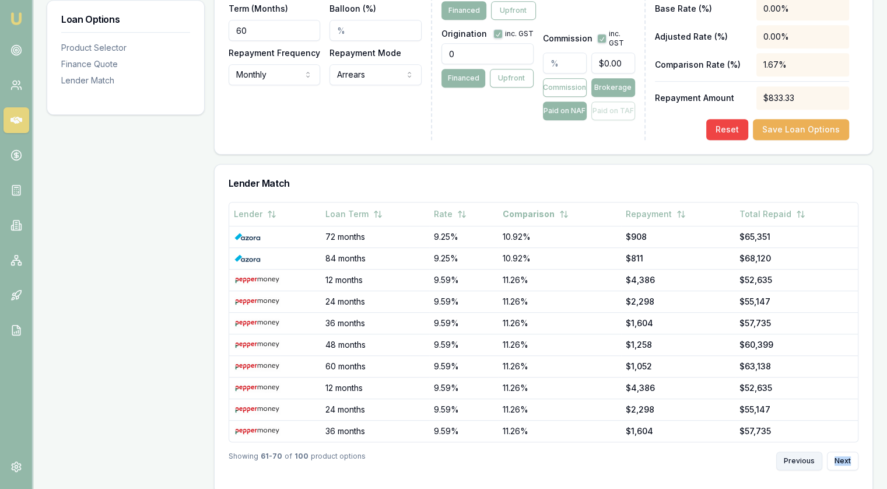
click at [802, 451] on button "Previous" at bounding box center [799, 460] width 46 height 19
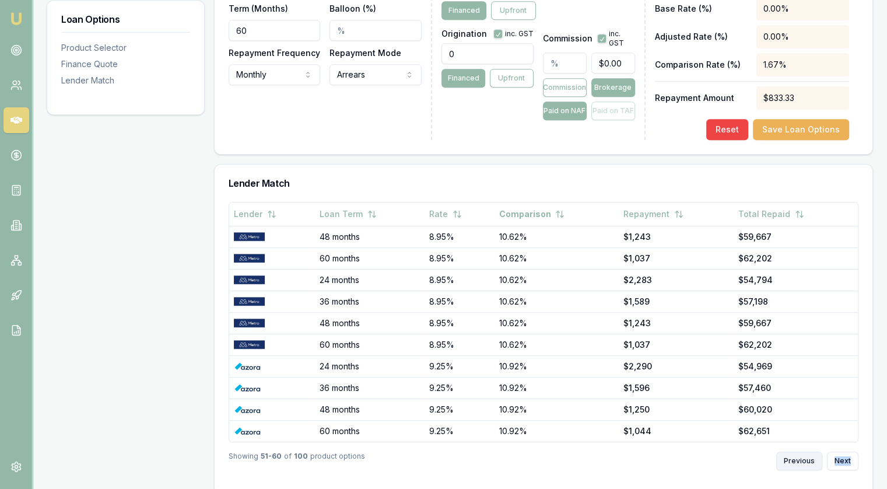
click at [802, 451] on button "Previous" at bounding box center [799, 460] width 46 height 19
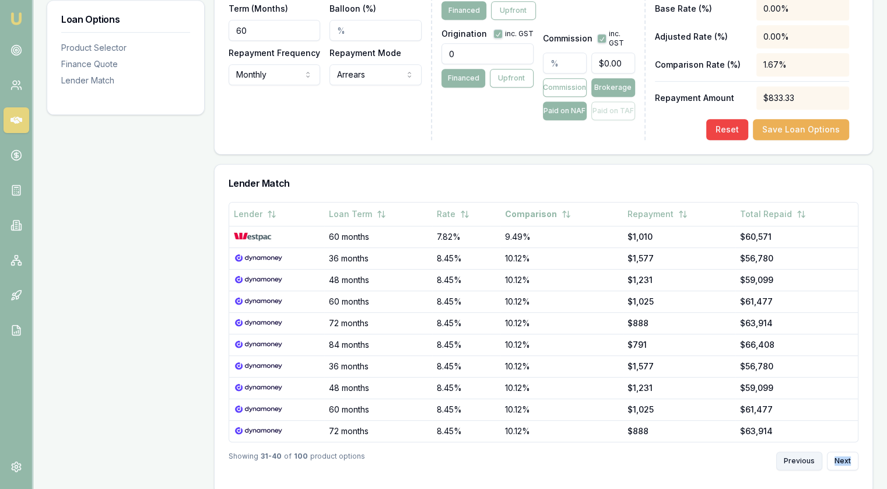
click at [802, 451] on button "Previous" at bounding box center [799, 460] width 46 height 19
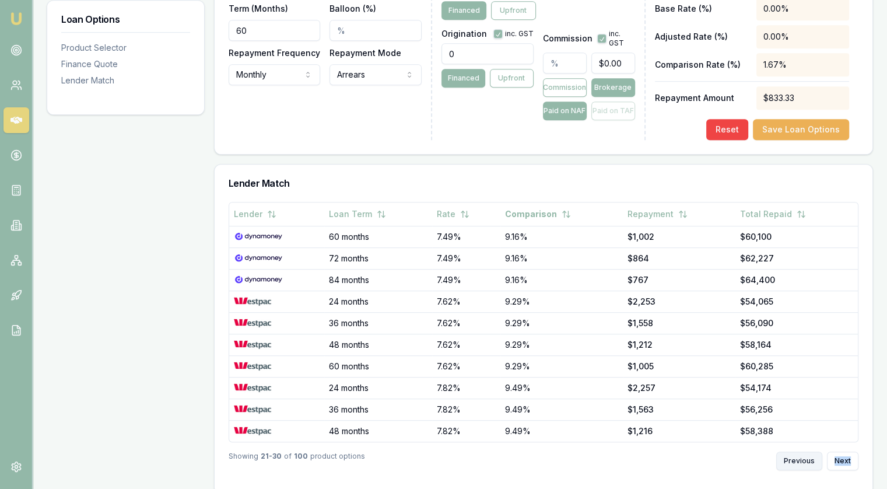
click at [802, 451] on button "Previous" at bounding box center [799, 460] width 46 height 19
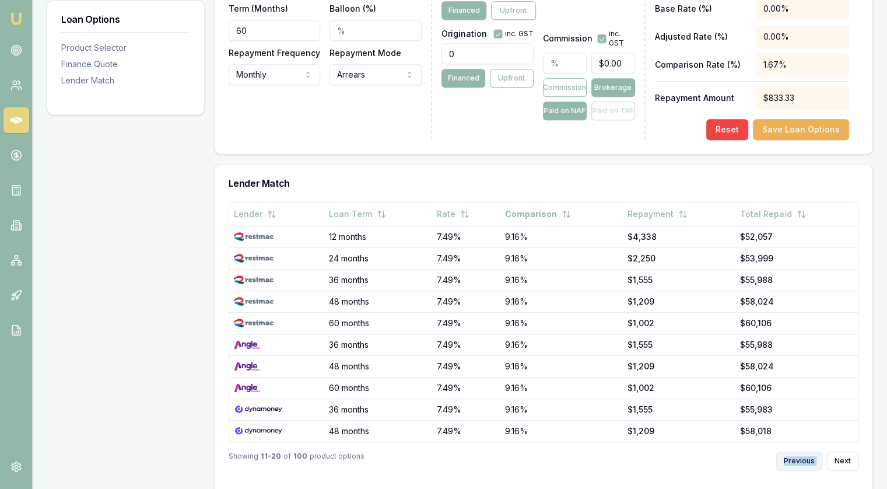
click at [802, 451] on div "Previous Next" at bounding box center [817, 460] width 82 height 19
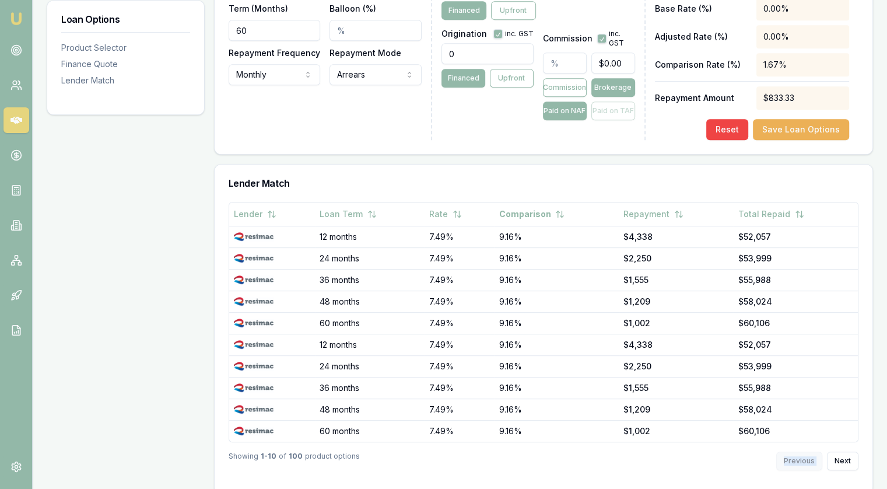
click at [802, 451] on div "Previous Next" at bounding box center [817, 460] width 82 height 19
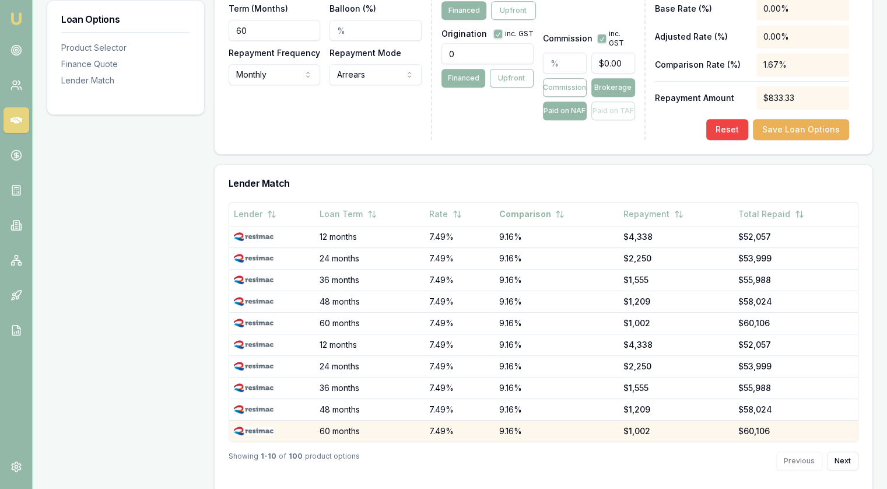
click at [525, 420] on td "9.16%" at bounding box center [556, 431] width 124 height 22
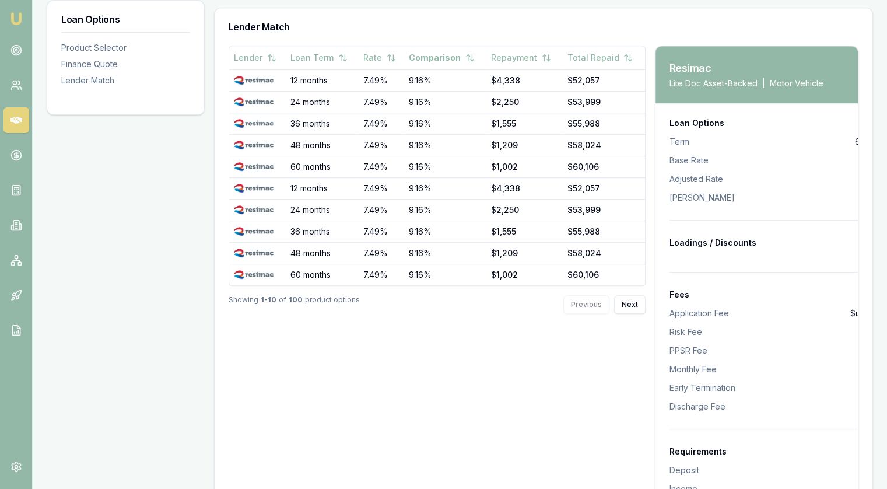
scroll to position [697, 0]
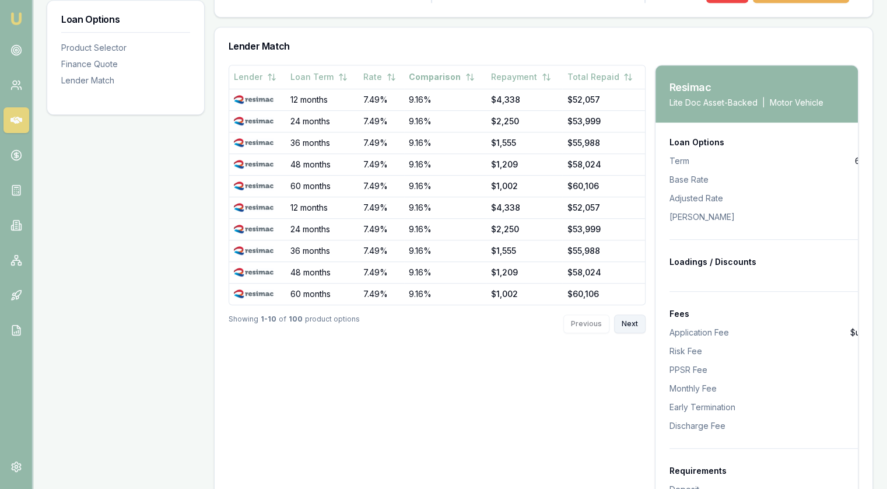
click at [621, 314] on button "Next" at bounding box center [629, 323] width 31 height 19
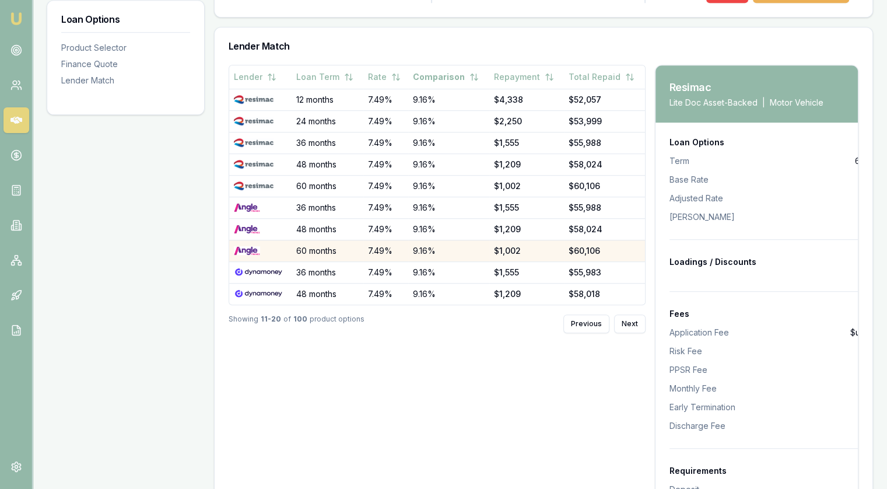
click at [371, 240] on td "7.49%" at bounding box center [385, 251] width 45 height 22
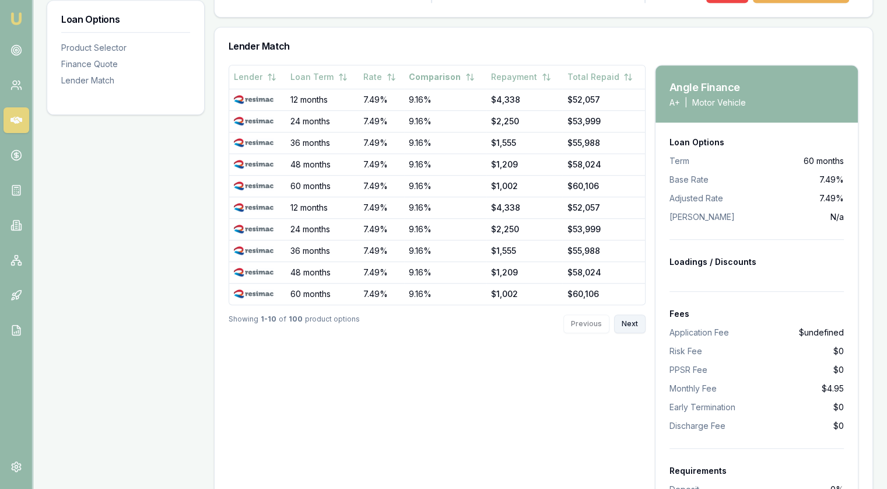
click at [623, 314] on button "Next" at bounding box center [629, 323] width 31 height 19
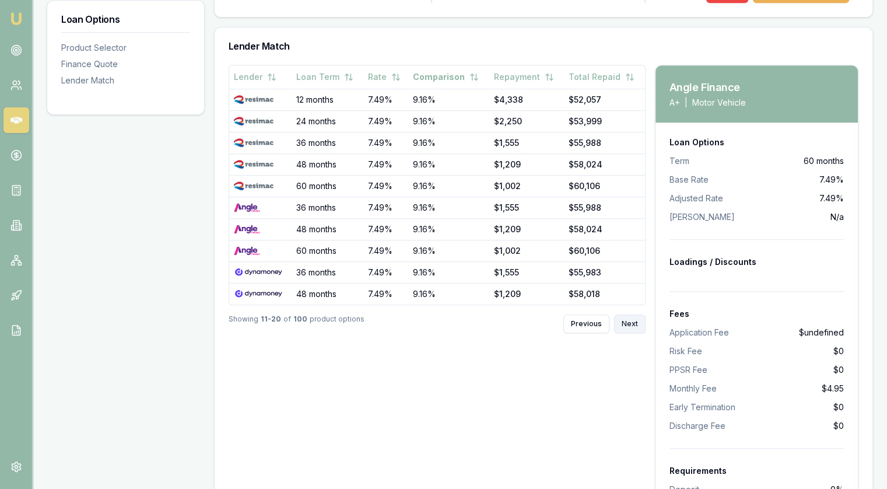
click at [623, 314] on button "Next" at bounding box center [629, 323] width 31 height 19
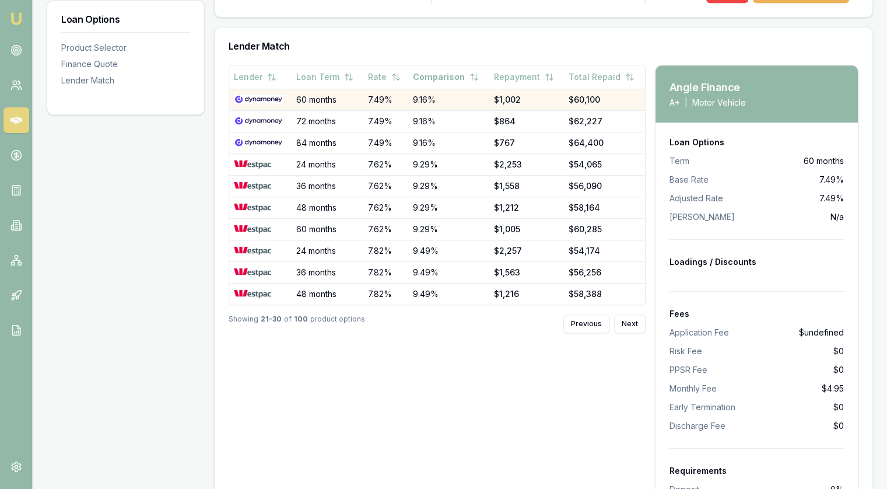
click at [508, 94] on div "$1,002" at bounding box center [526, 100] width 65 height 12
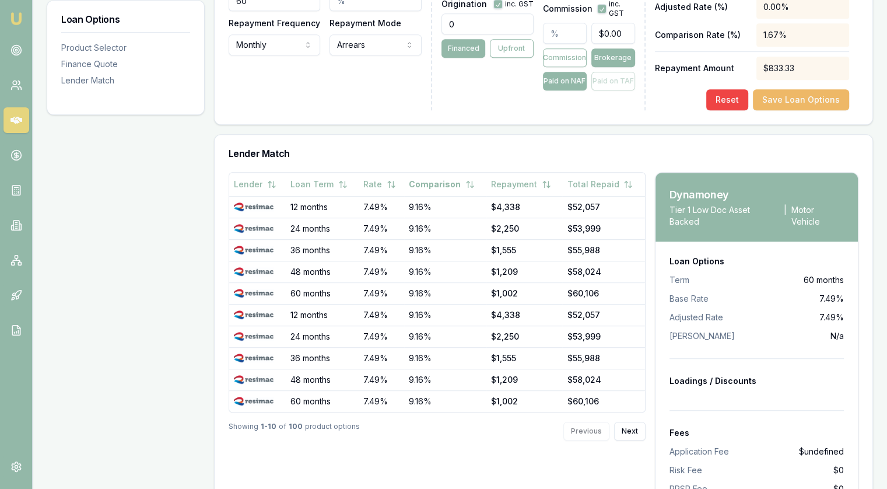
scroll to position [601, 0]
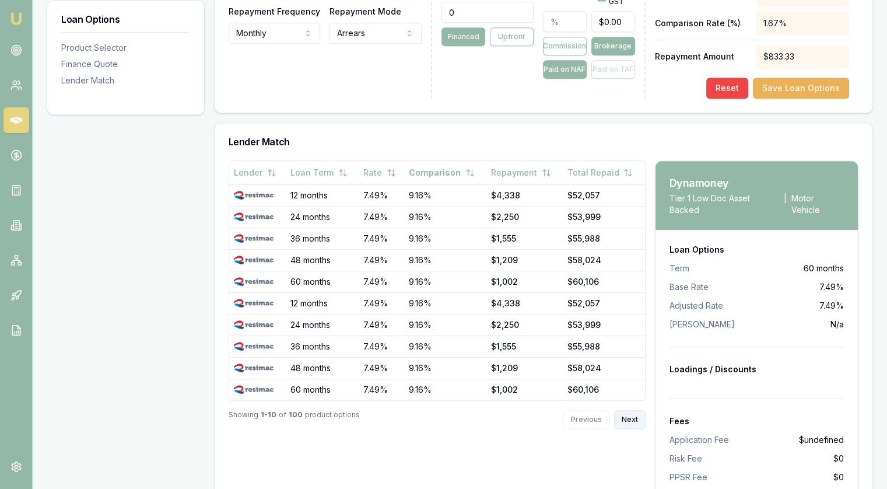
click at [633, 410] on button "Next" at bounding box center [629, 419] width 31 height 19
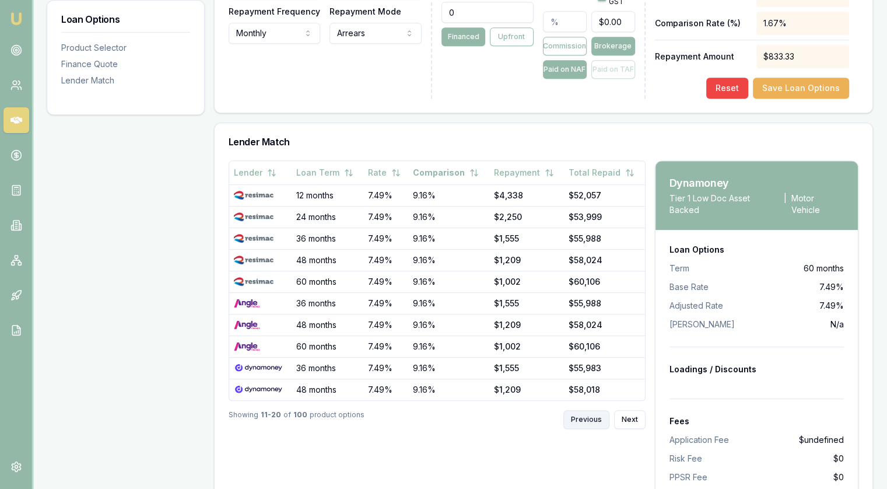
click at [581, 410] on button "Previous" at bounding box center [586, 419] width 46 height 19
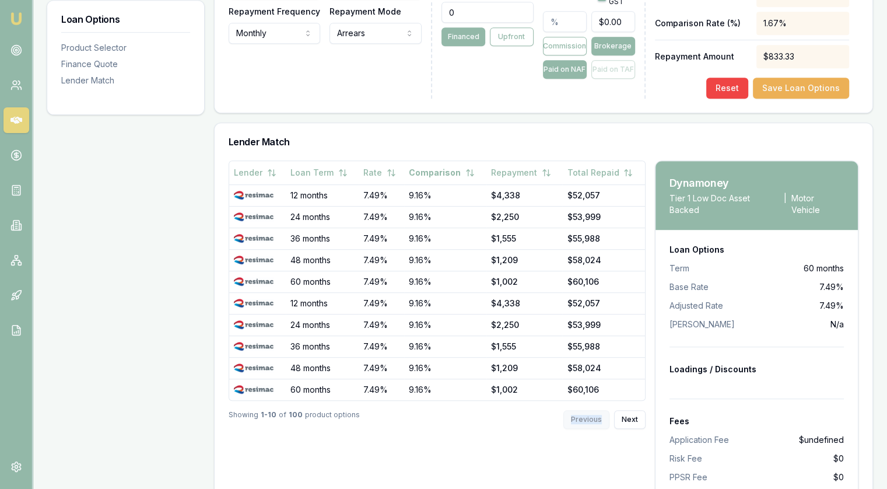
click at [581, 410] on div "Previous Next" at bounding box center [604, 419] width 82 height 19
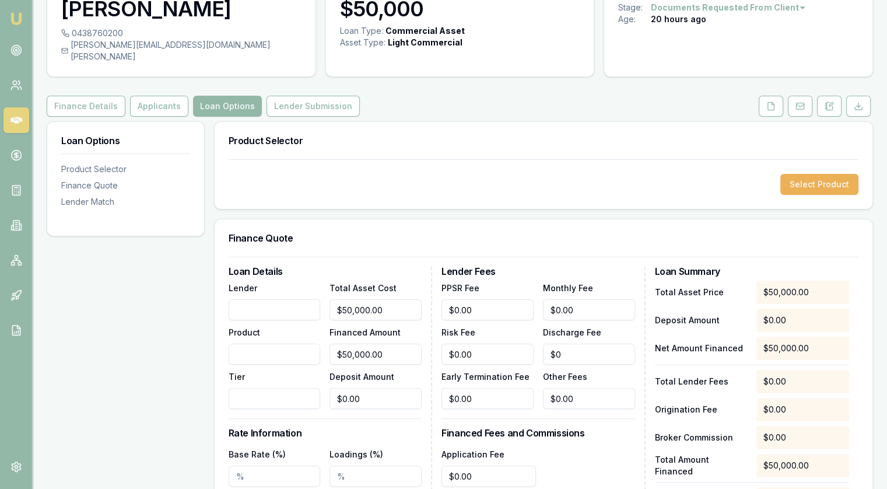
scroll to position [0, 0]
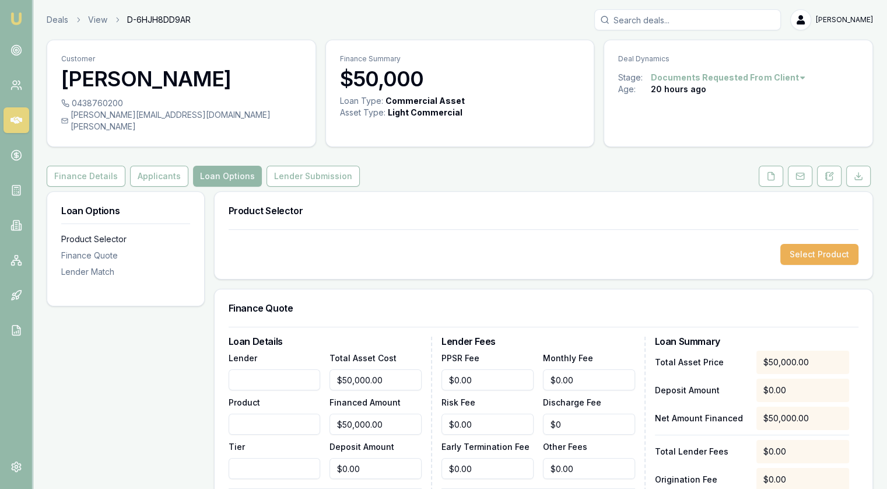
click at [95, 233] on div "Product Selector" at bounding box center [125, 239] width 129 height 12
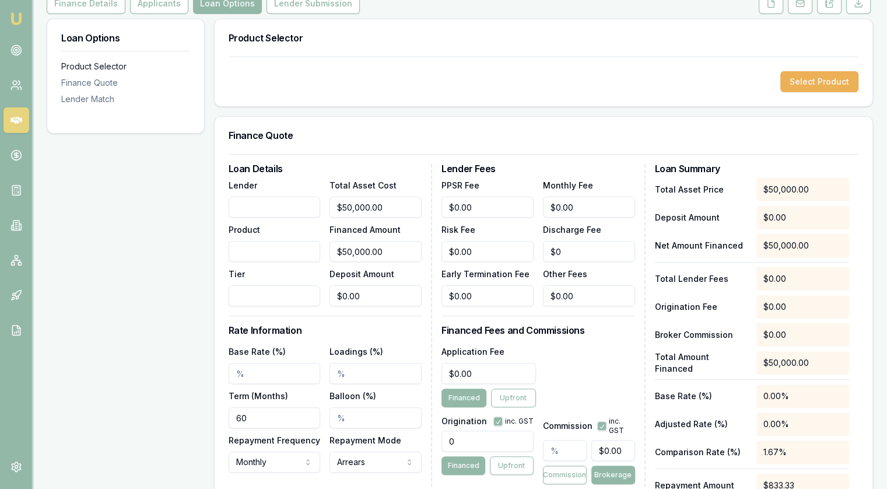
scroll to position [180, 0]
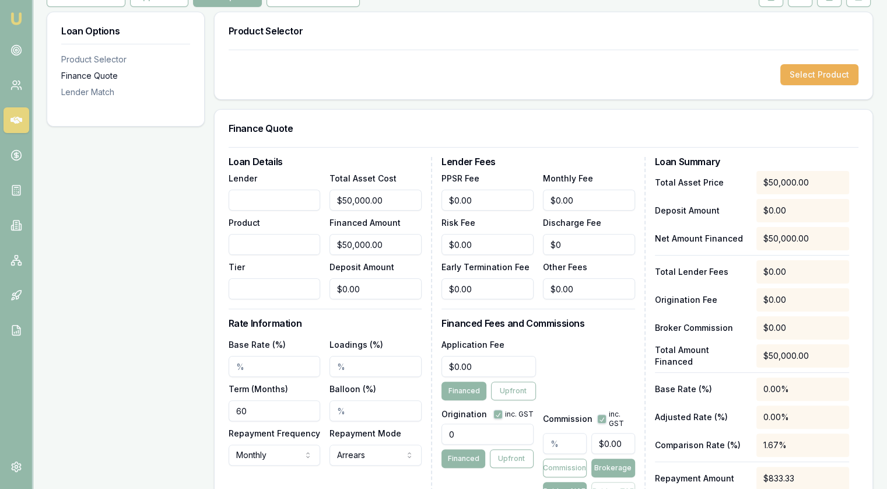
click at [92, 70] on div "Finance Quote" at bounding box center [125, 76] width 129 height 12
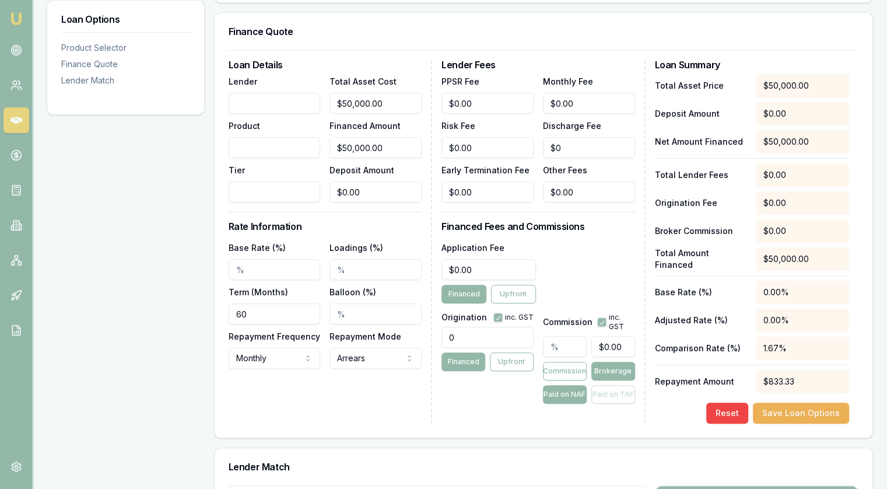
scroll to position [0, 0]
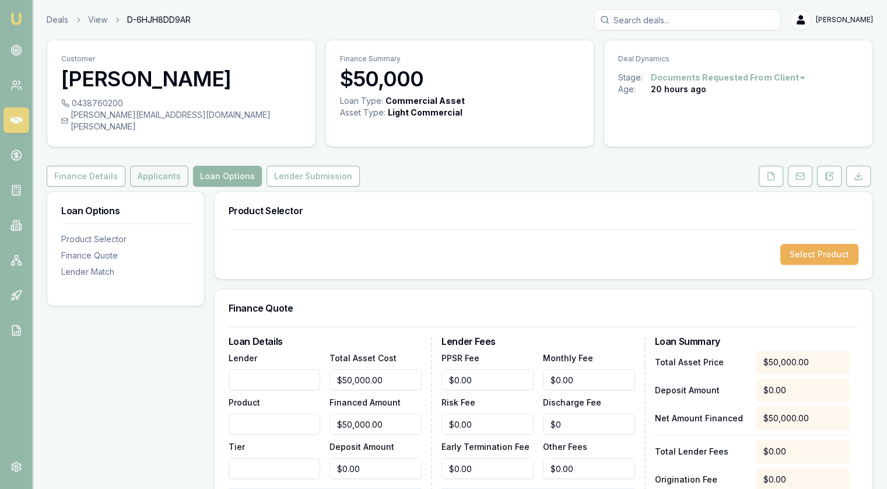
click at [142, 166] on button "Applicants" at bounding box center [159, 176] width 58 height 21
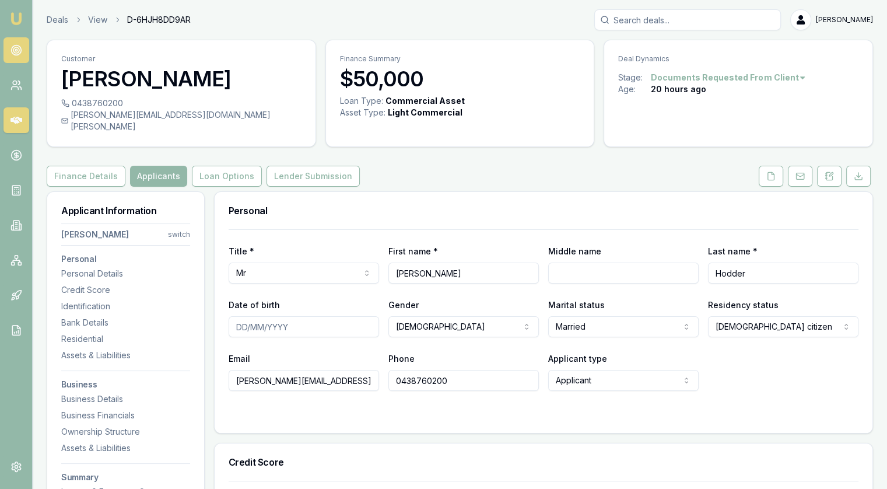
click at [16, 56] on link at bounding box center [16, 50] width 26 height 26
